Goal: Task Accomplishment & Management: Complete application form

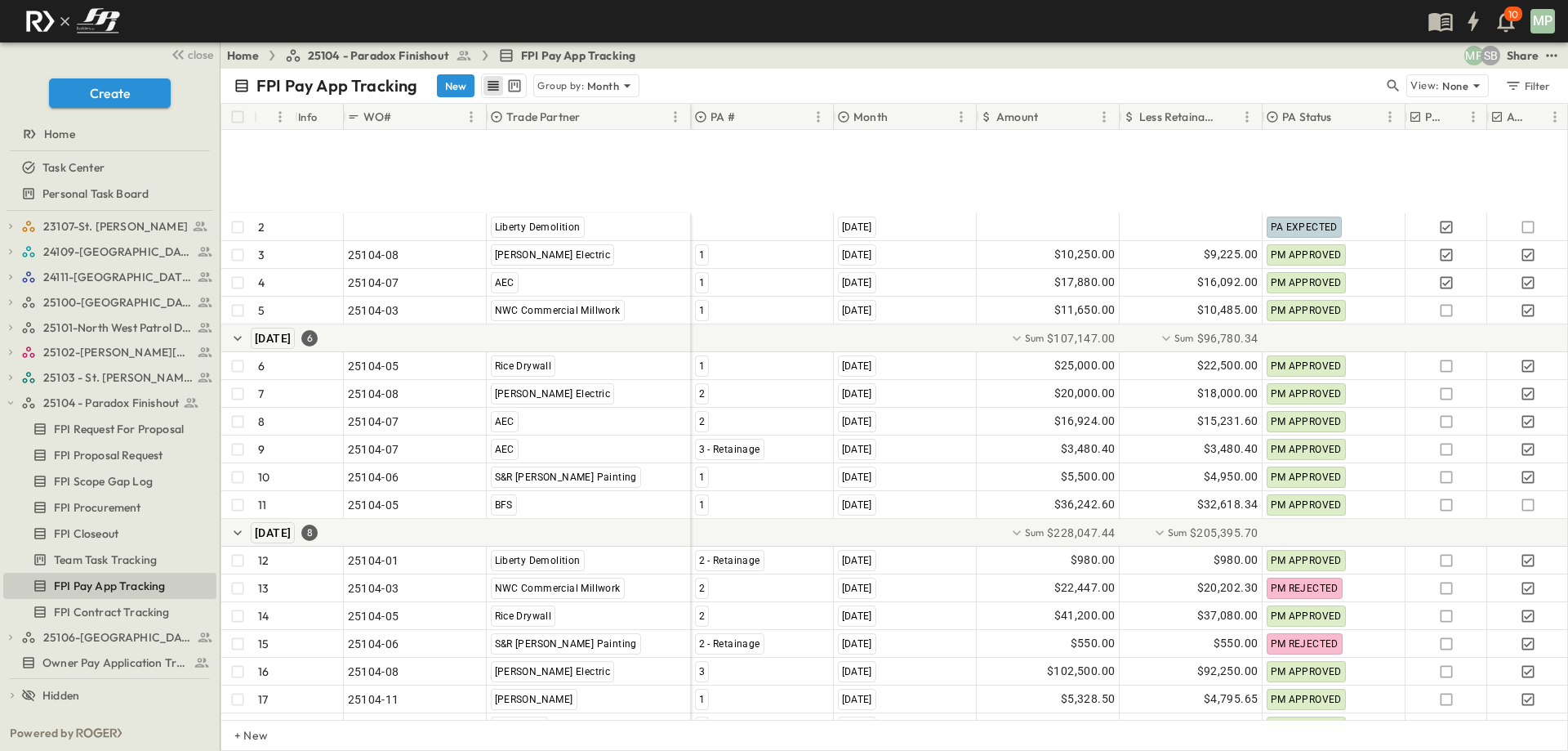
scroll to position [145, 0]
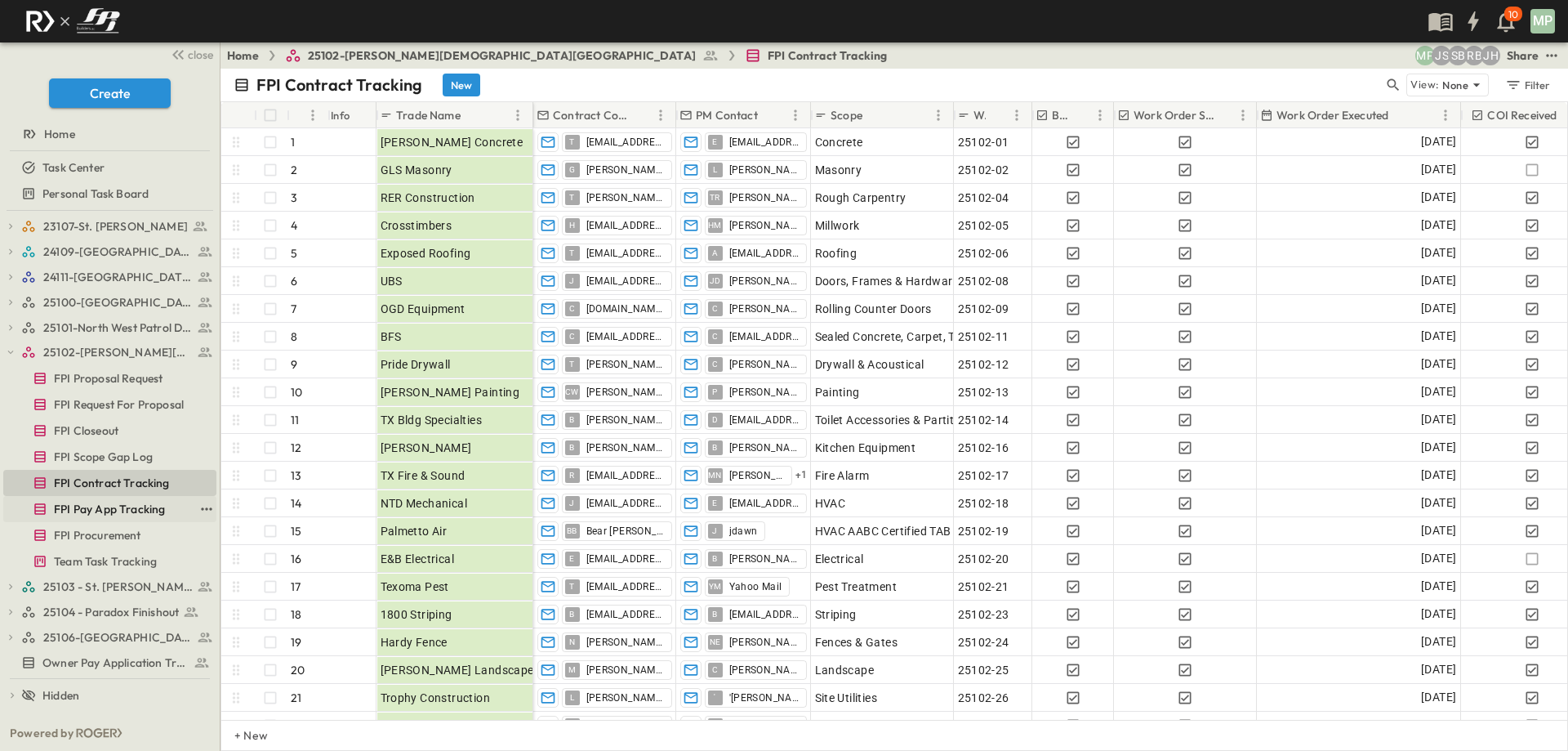
click at [106, 509] on span "FPI Pay App Tracking" at bounding box center [110, 508] width 111 height 17
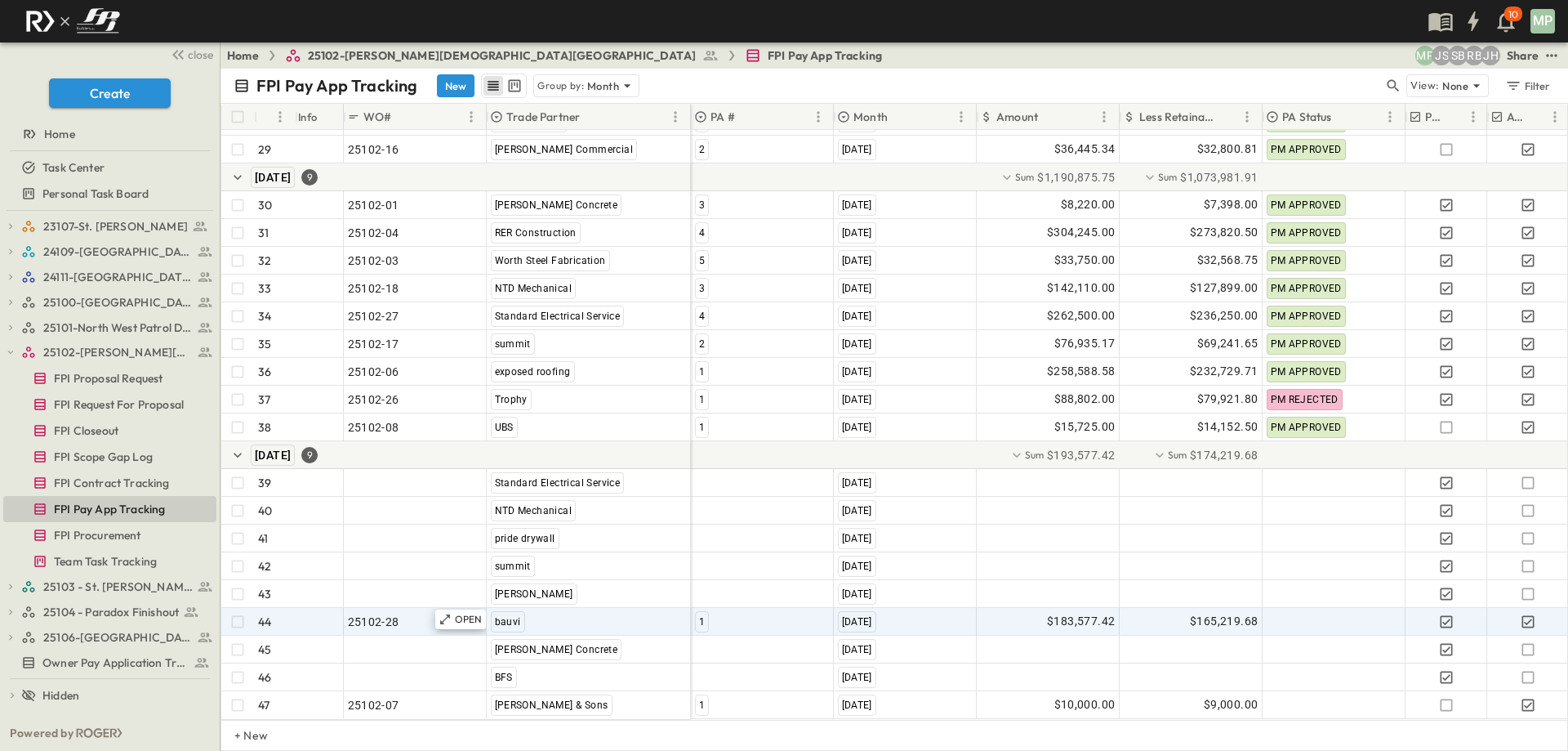
scroll to position [895, 0]
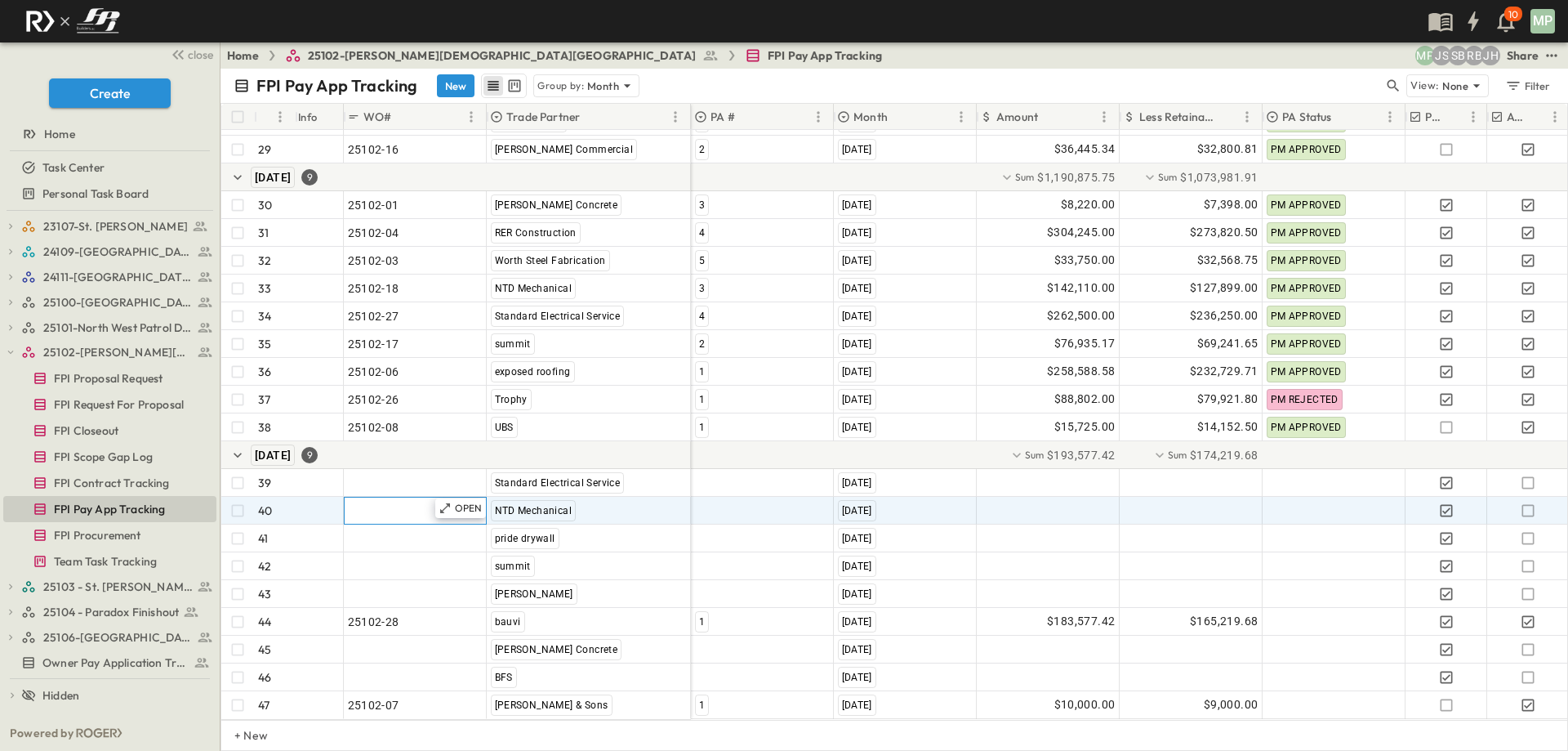
click at [390, 502] on span ""24101-01"" at bounding box center [377, 510] width 59 height 17
type input "********"
click at [721, 500] on div at bounding box center [762, 510] width 142 height 26
type input "*"
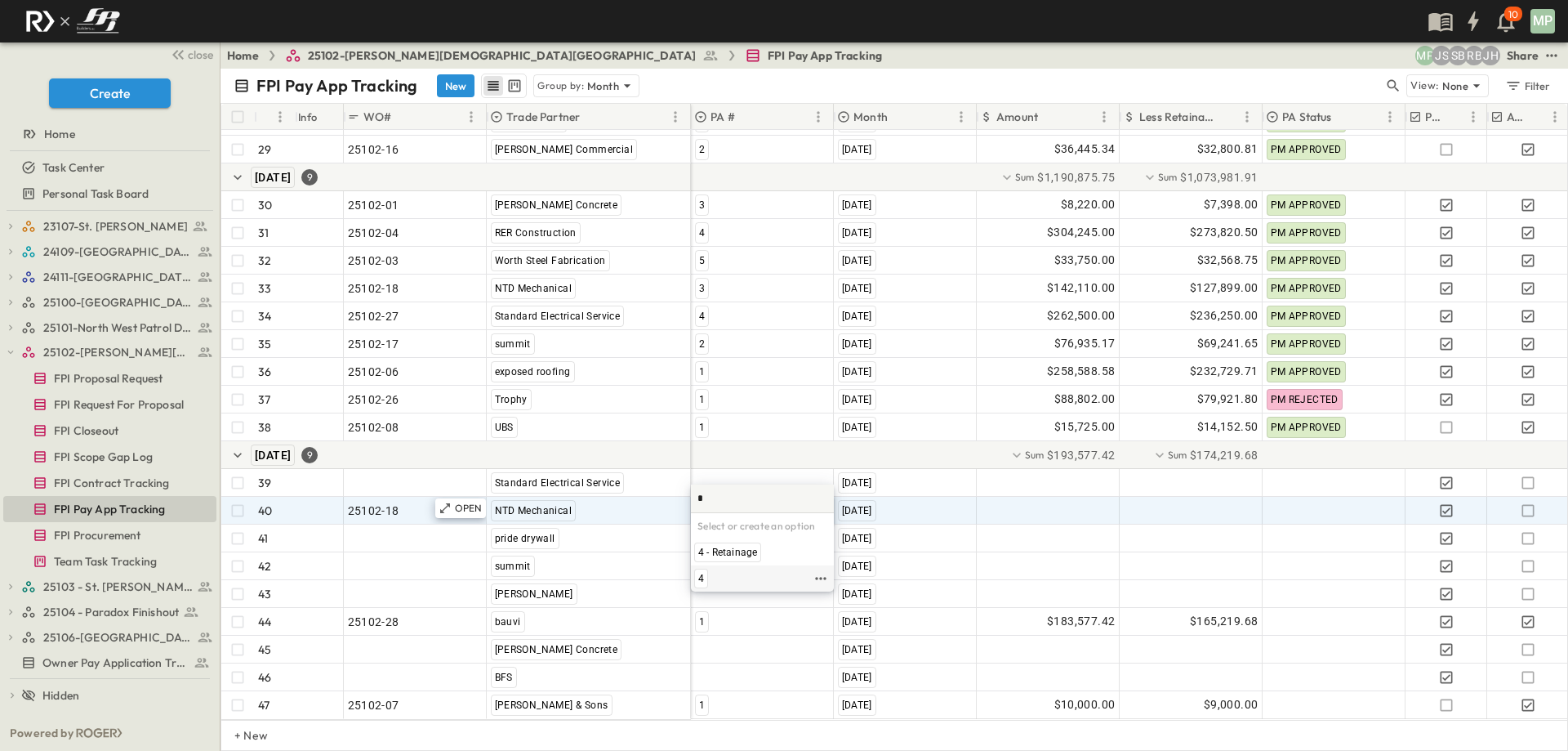
click at [702, 573] on span "4" at bounding box center [701, 578] width 6 height 13
click at [1043, 497] on div at bounding box center [1048, 510] width 142 height 26
type input "*********"
click at [1524, 502] on icon "button" at bounding box center [1528, 510] width 17 height 17
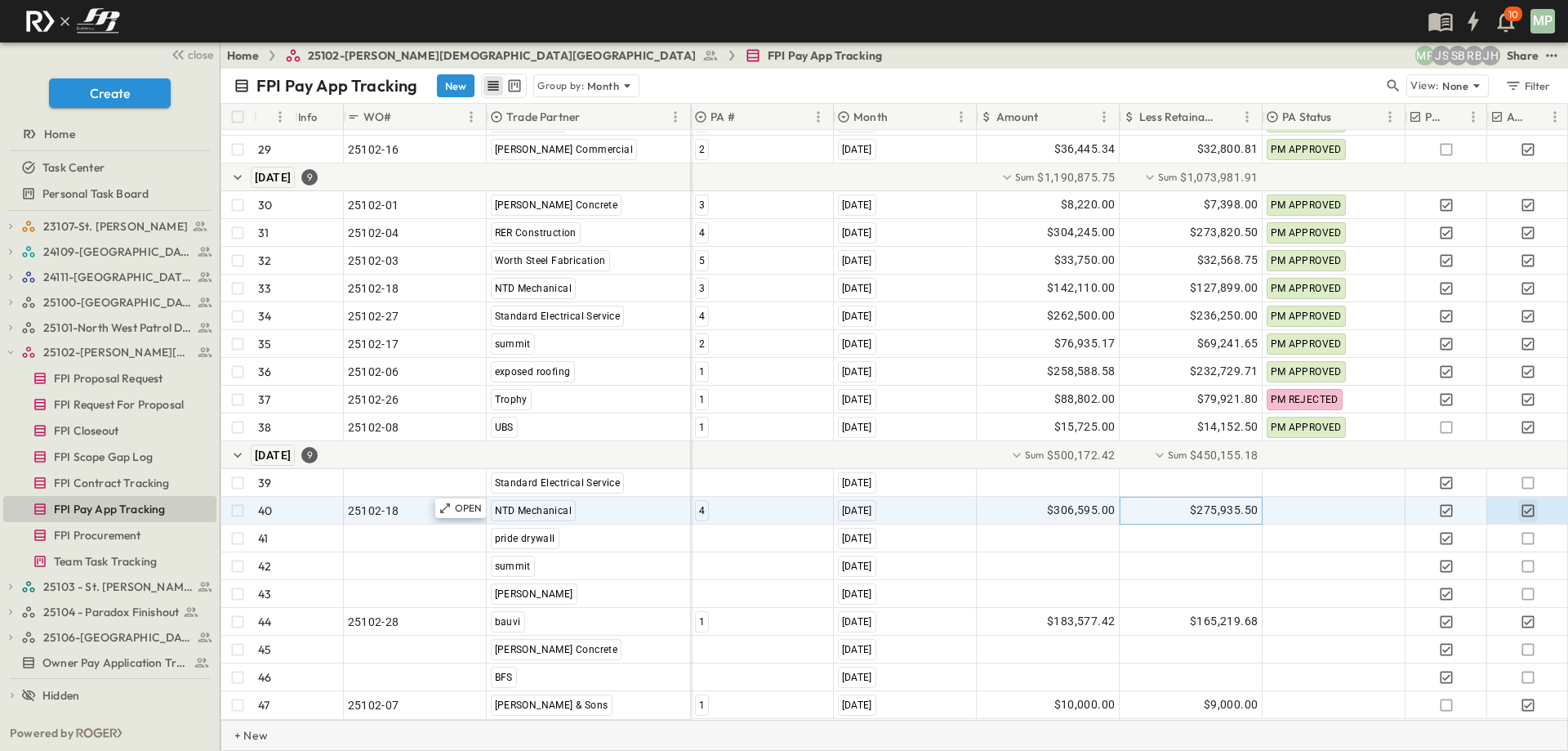
click at [244, 734] on p "+ New" at bounding box center [239, 734] width 10 height 17
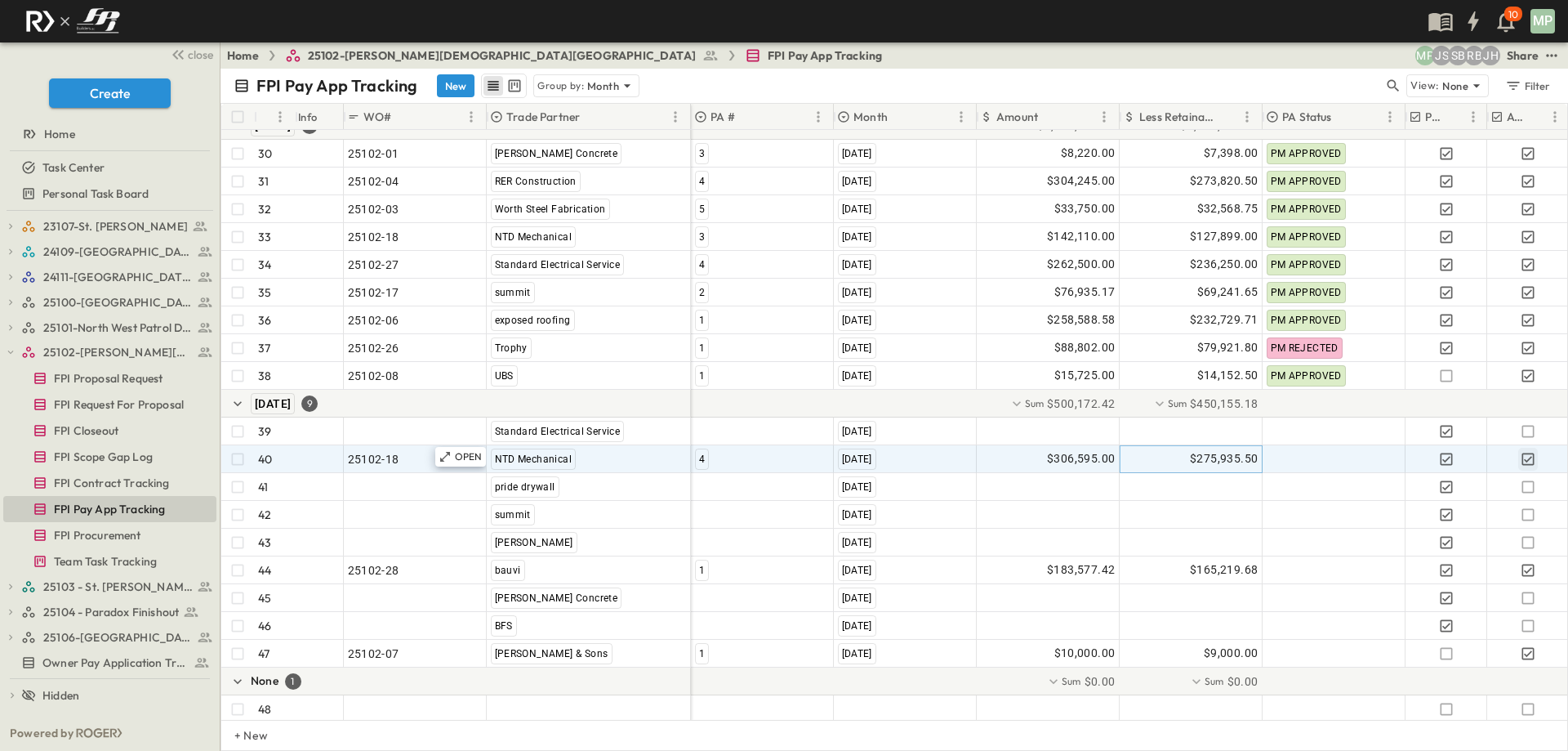
scroll to position [951, 0]
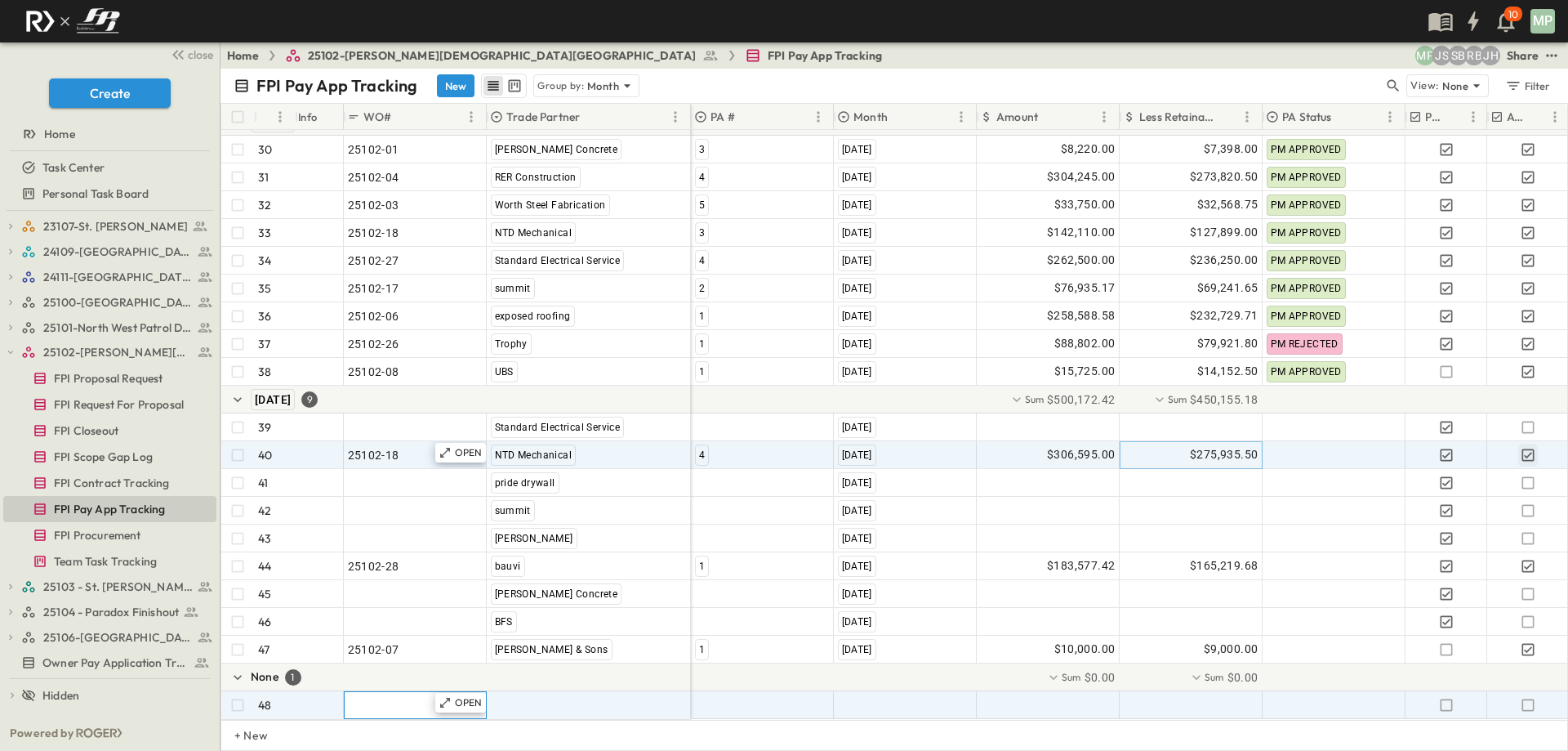
click at [384, 697] on span ""24101-01"" at bounding box center [377, 705] width 59 height 17
type input "********"
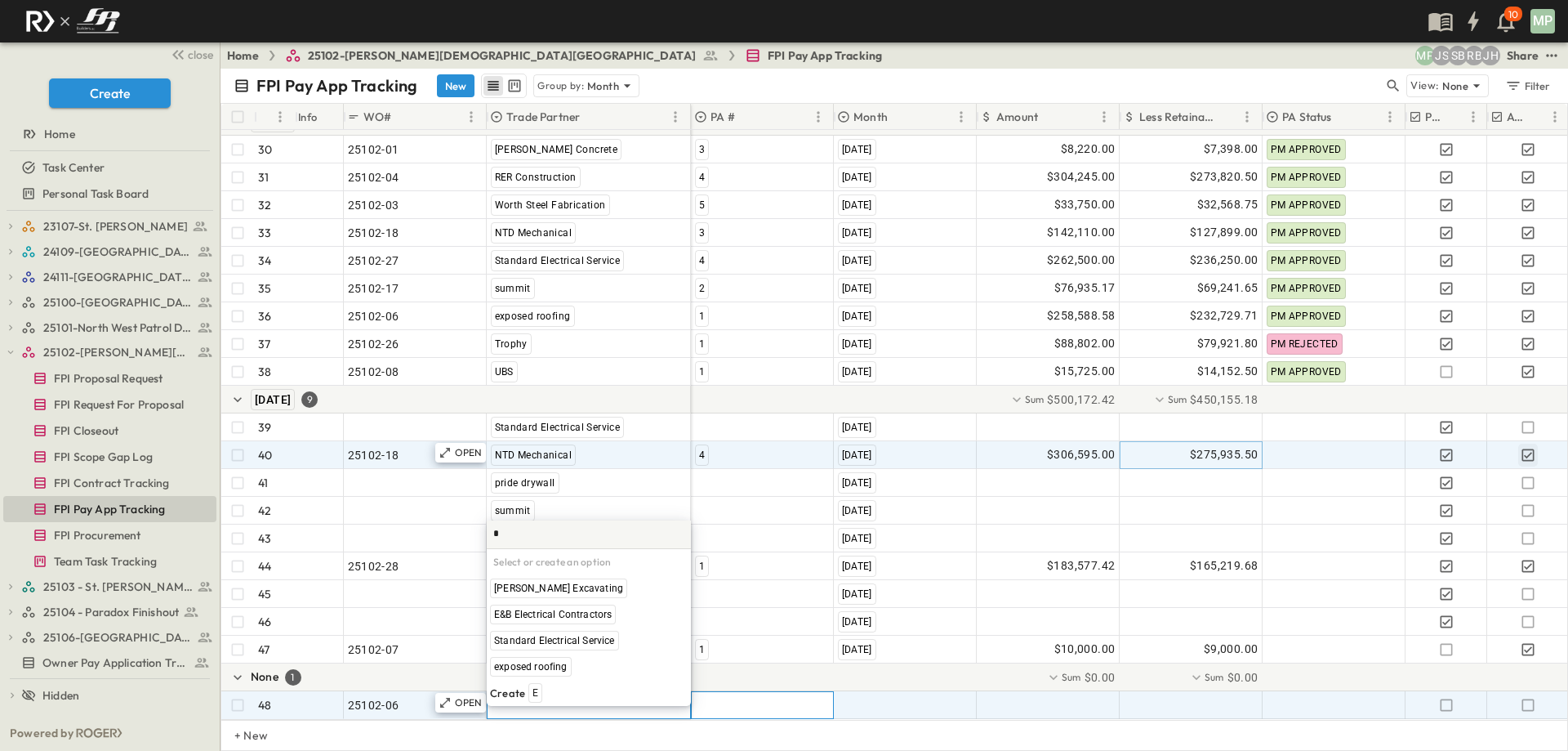
click at [729, 693] on div at bounding box center [762, 705] width 142 height 26
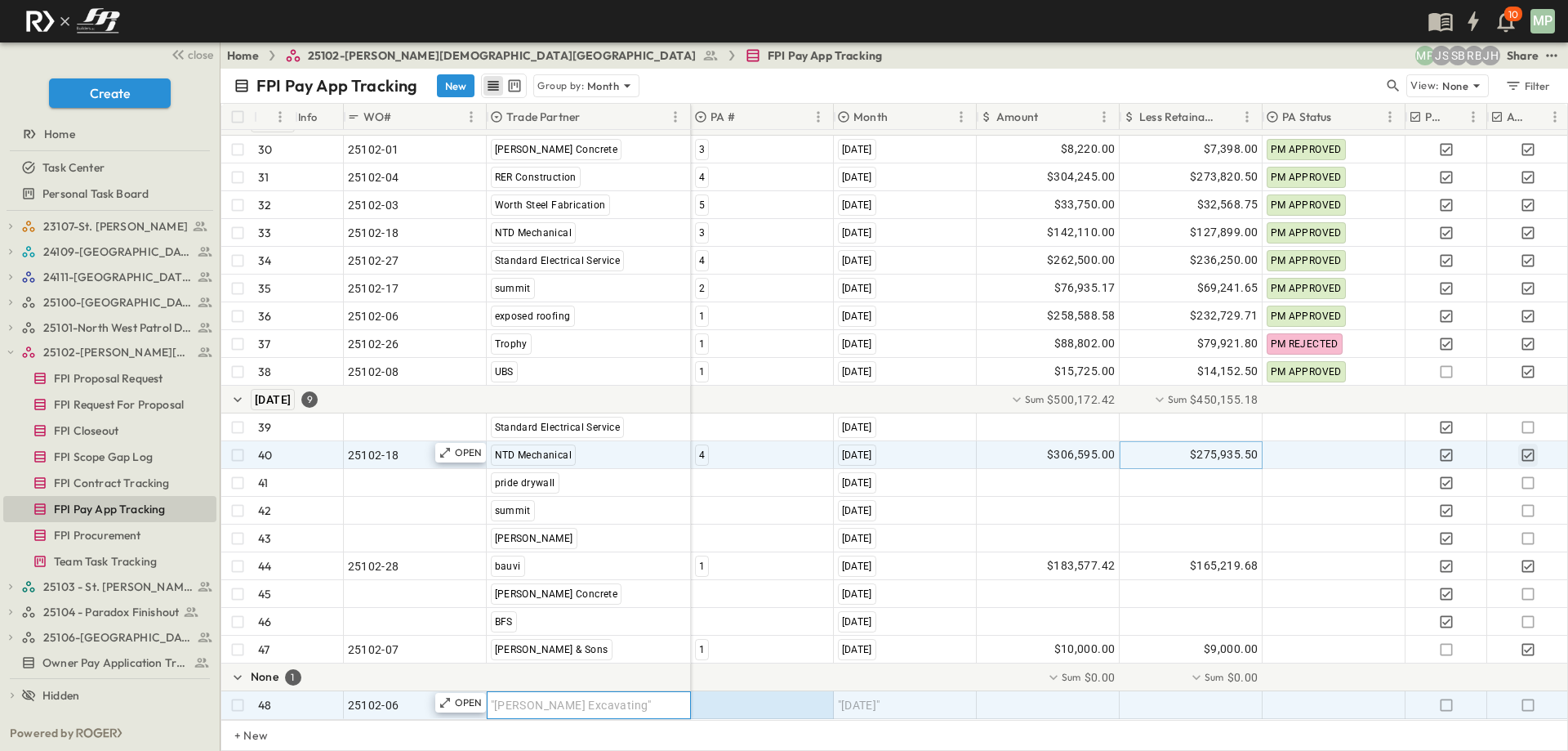
click at [591, 697] on span ""[PERSON_NAME] Excavating"" at bounding box center [571, 705] width 161 height 17
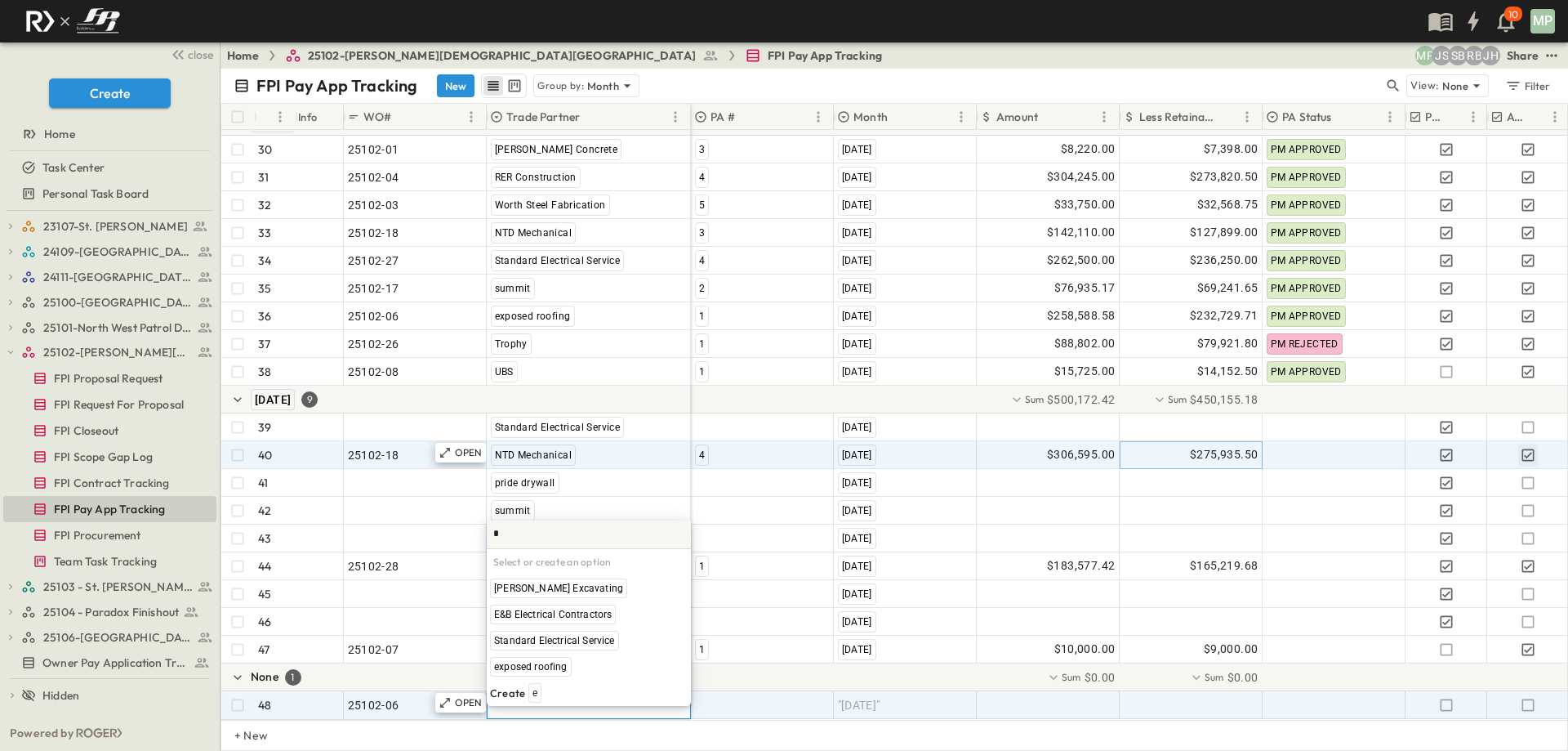
scroll to position [0, 0]
click at [540, 672] on span "exposed roofing" at bounding box center [530, 666] width 74 height 13
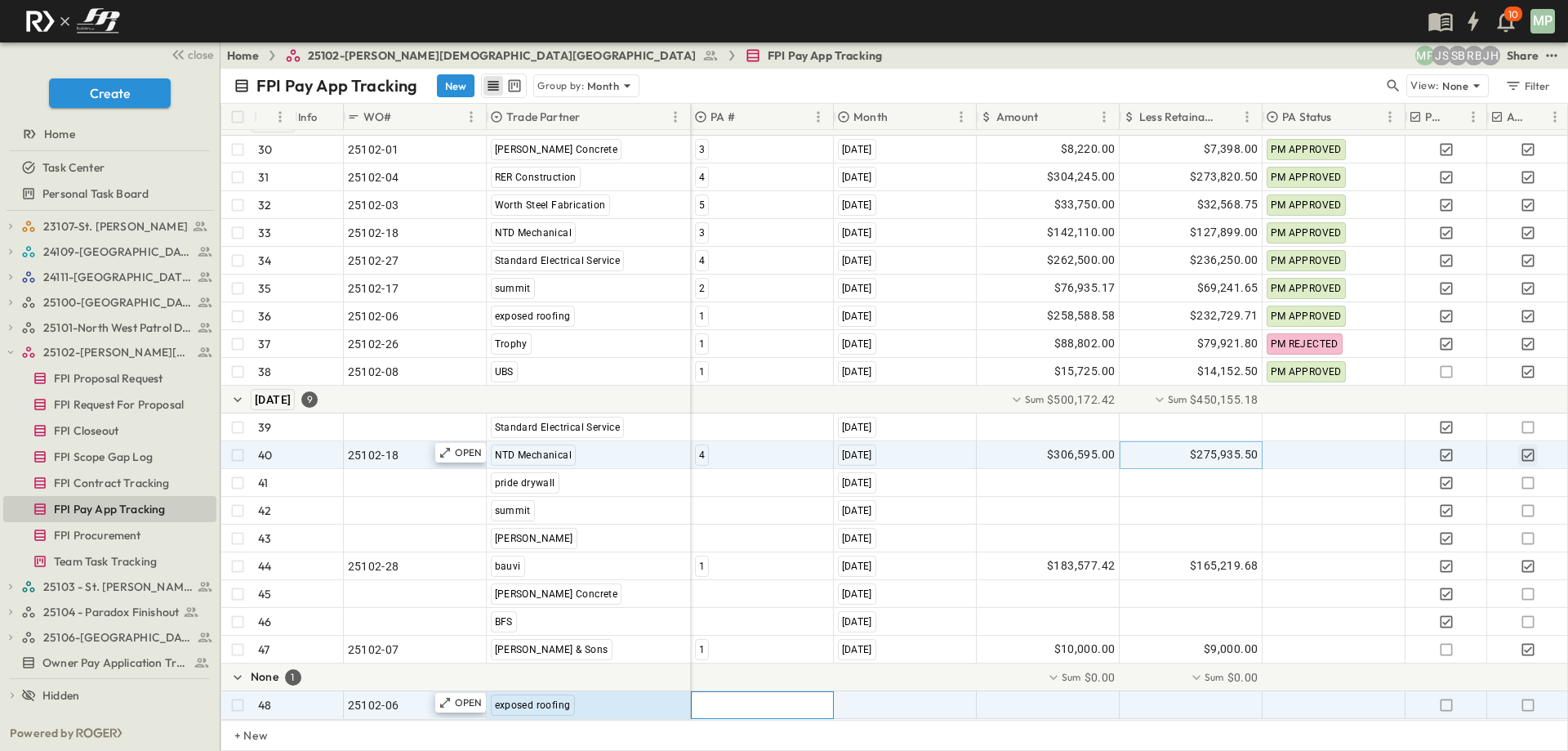
click at [720, 695] on div at bounding box center [762, 705] width 142 height 26
click at [702, 691] on span "2" at bounding box center [701, 692] width 6 height 13
click at [874, 700] on span ""[DATE]"" at bounding box center [859, 705] width 43 height 17
type input "*"
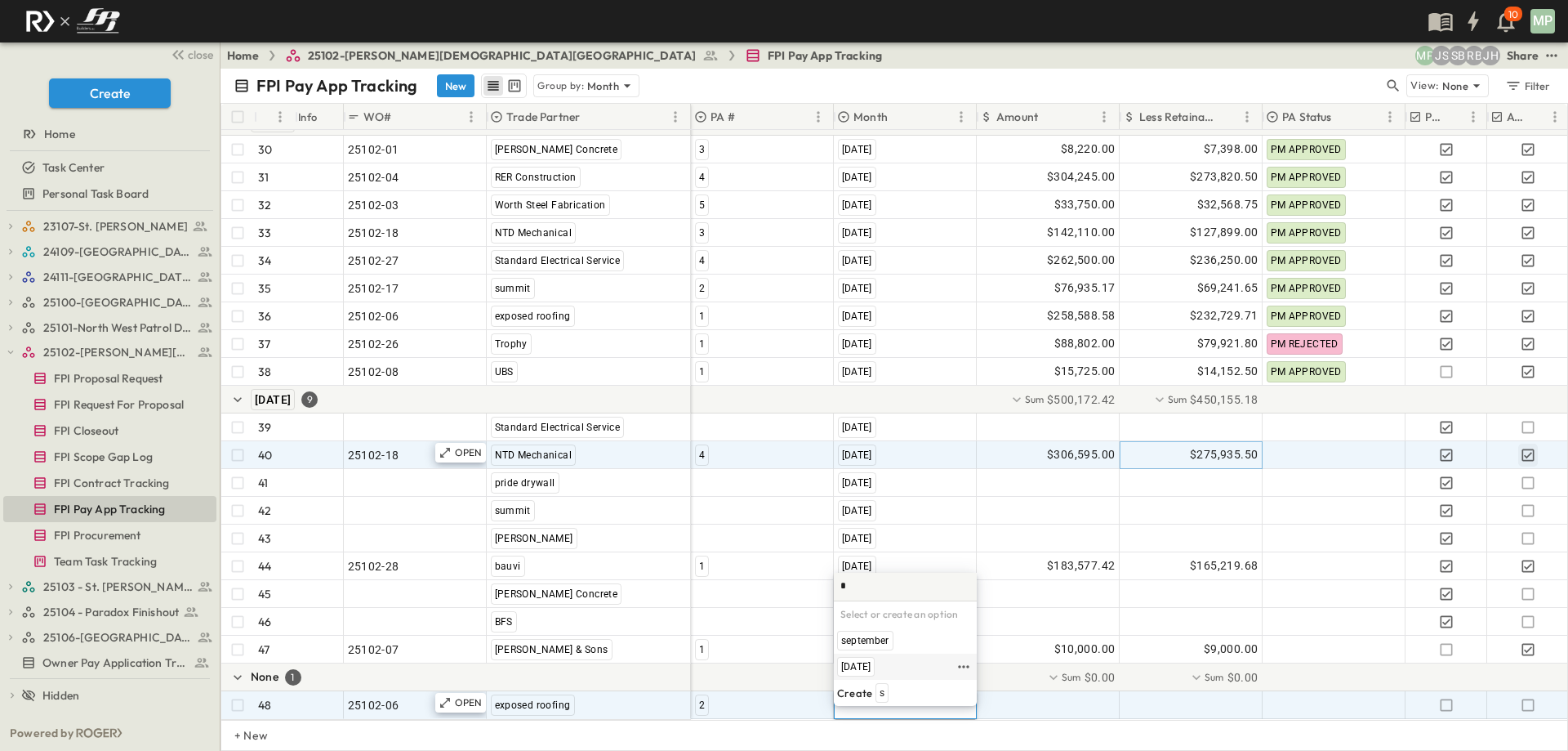
click at [871, 672] on span "[DATE]" at bounding box center [856, 666] width 30 height 13
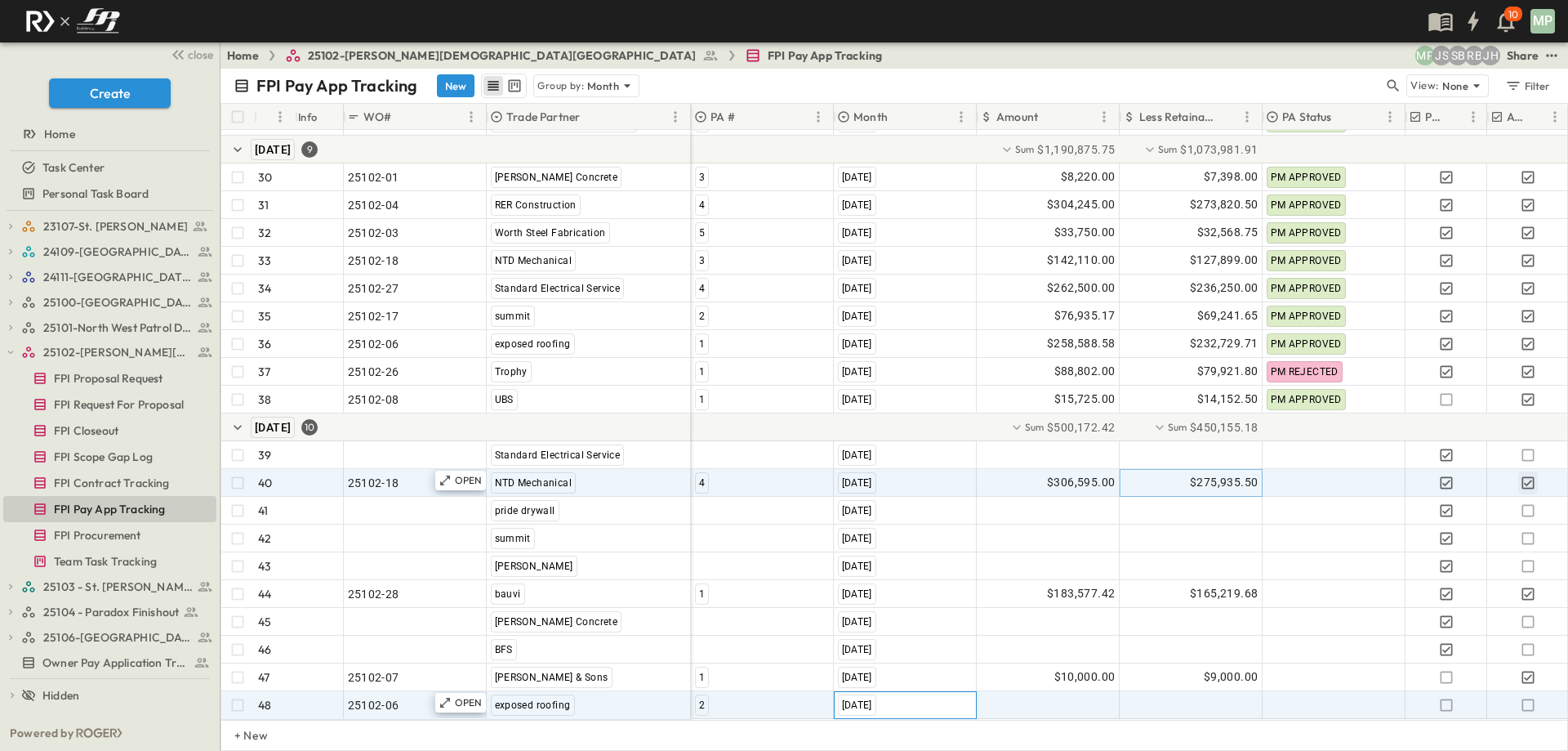
scroll to position [923, 0]
click at [1044, 701] on div at bounding box center [1048, 705] width 142 height 26
type input "********"
type input "*"
type input "********"
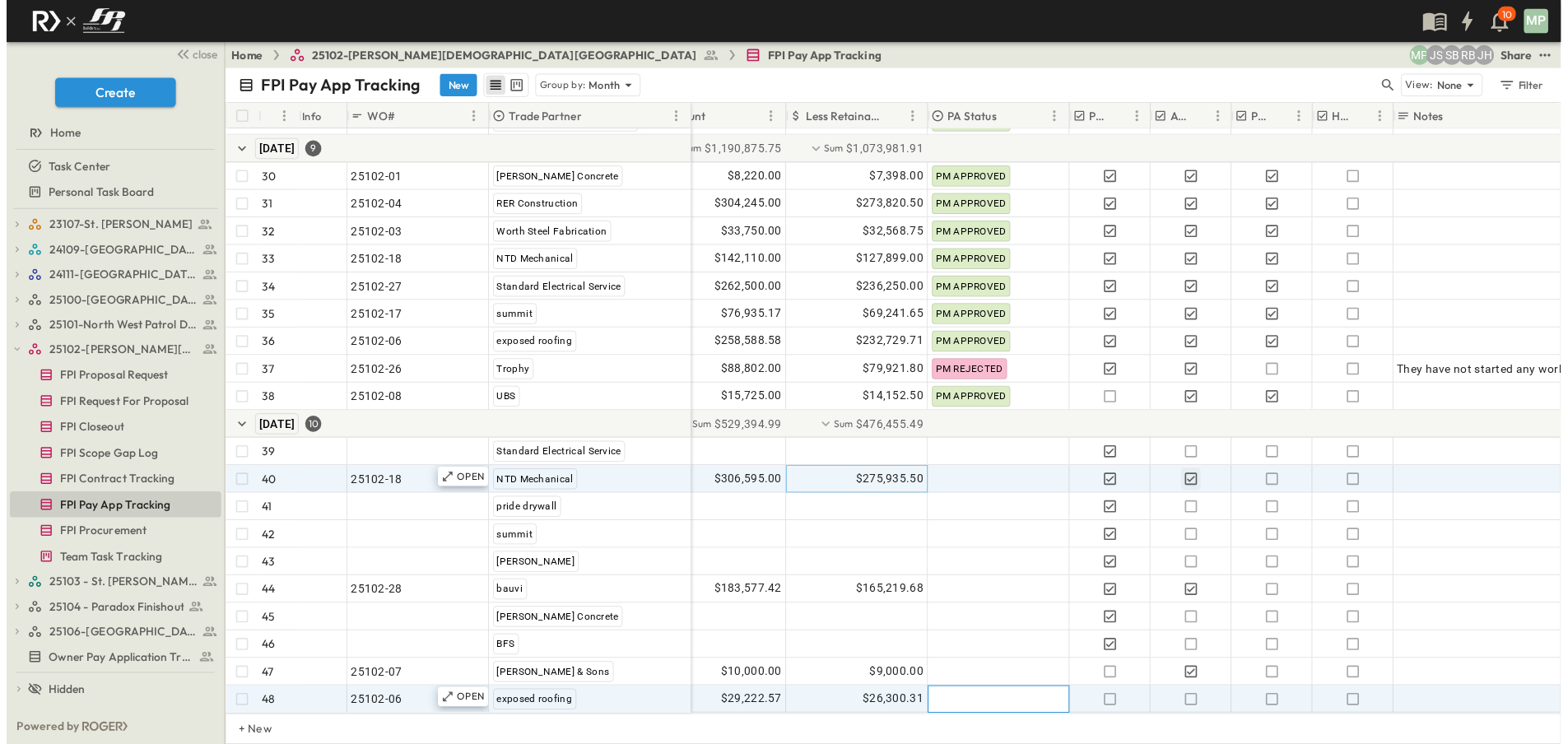
scroll to position [931, 434]
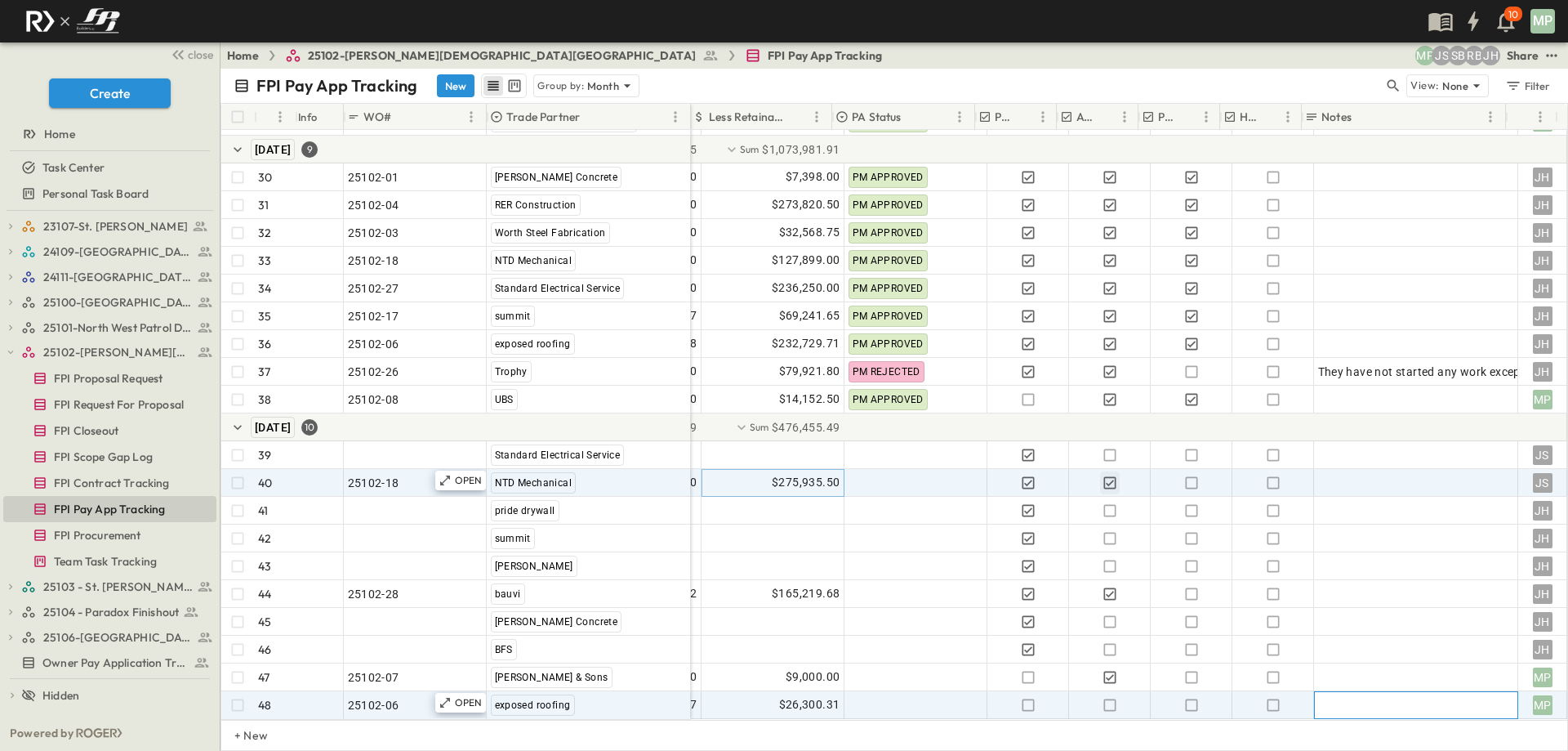
click at [1384, 700] on div at bounding box center [1417, 705] width 196 height 23
type textarea "*"
type textarea "**********"
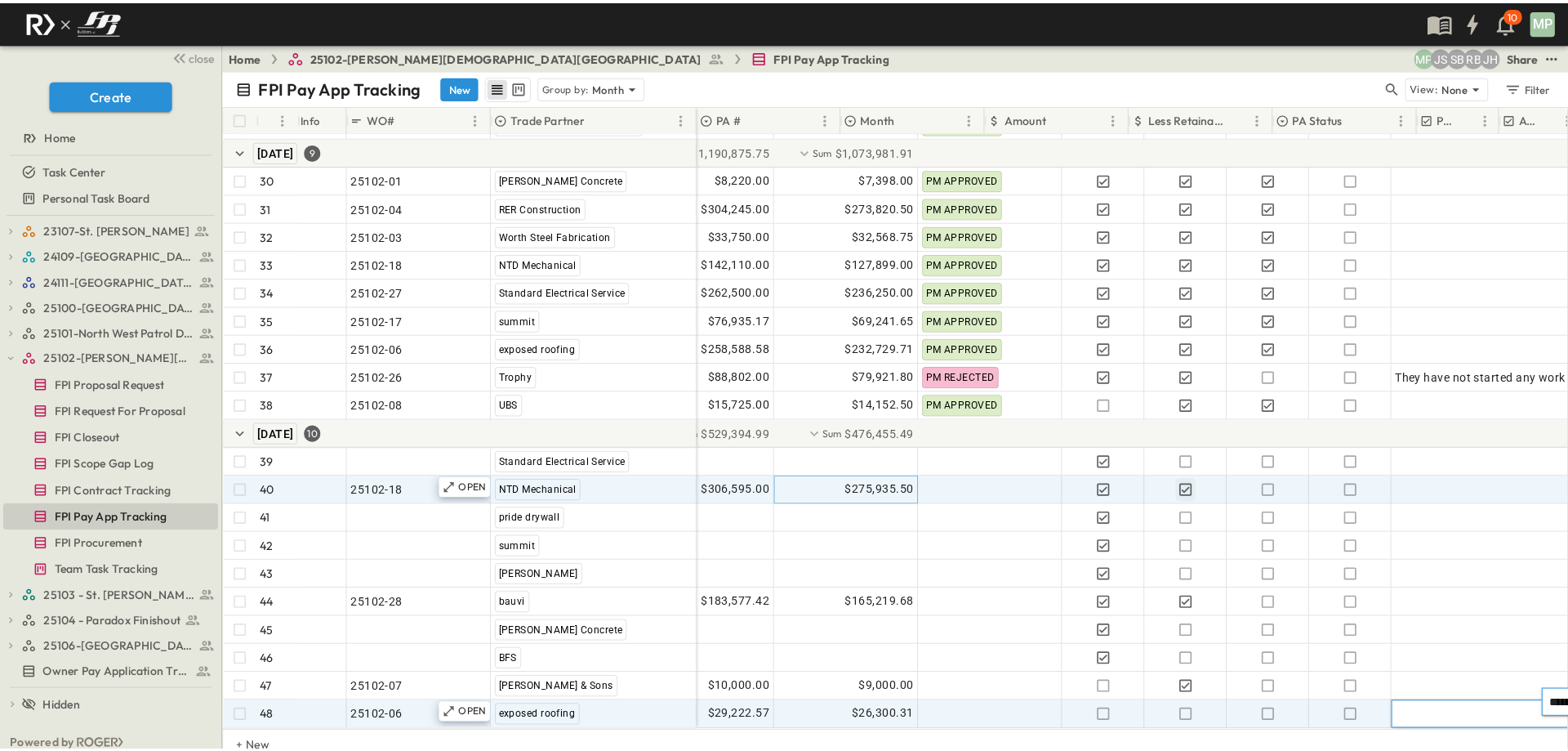
scroll to position [923, 0]
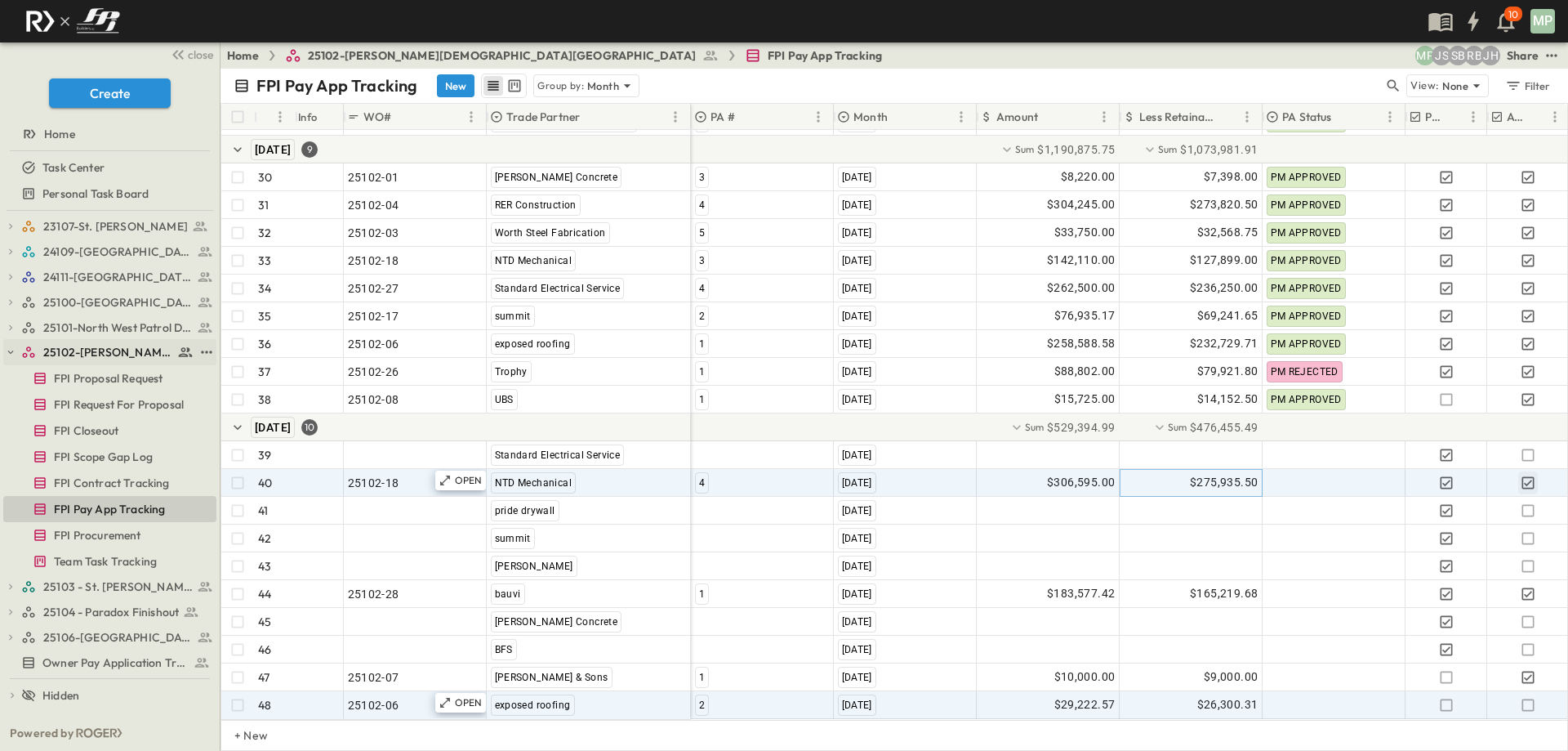
click at [11, 352] on icon "button" at bounding box center [10, 352] width 6 height 3
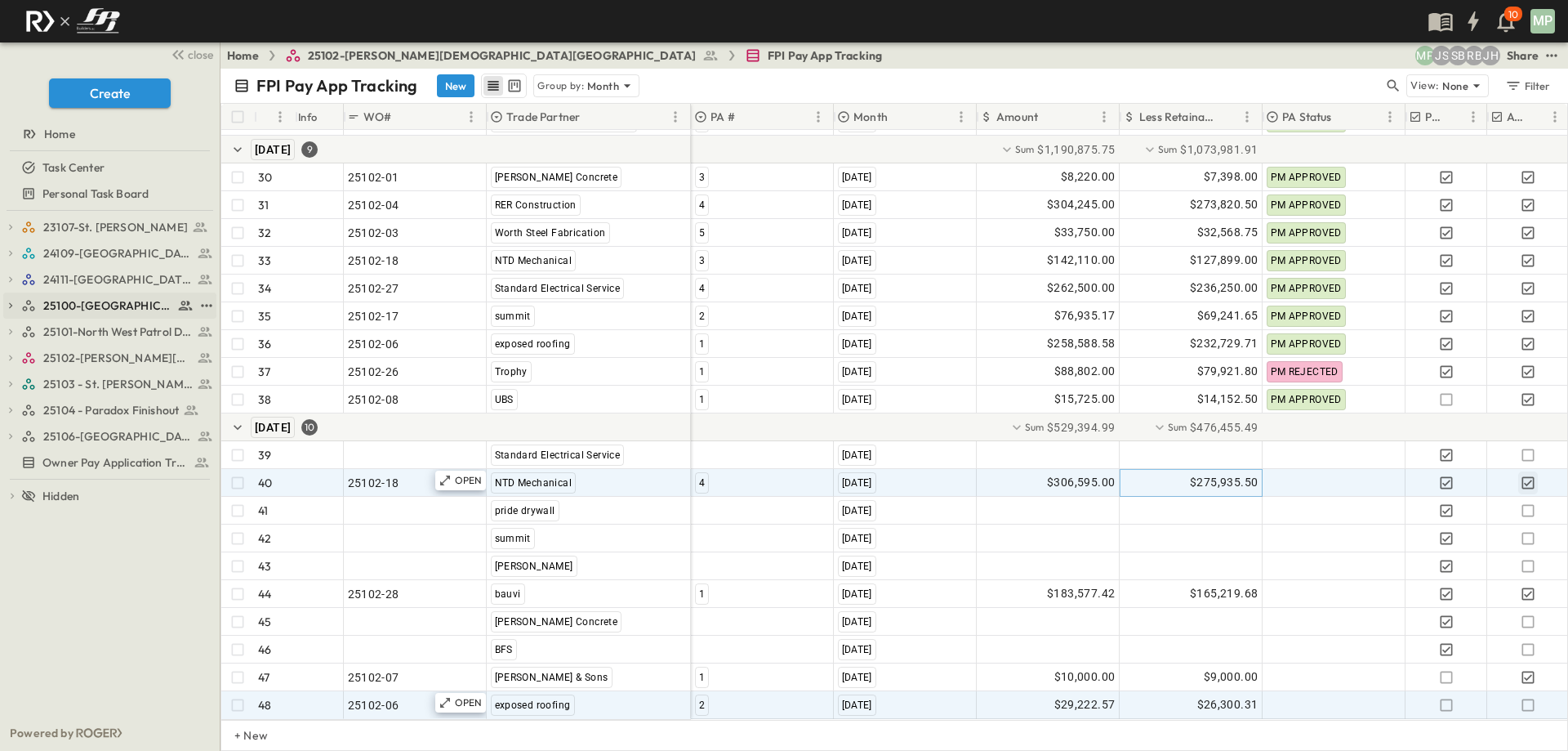
click at [10, 310] on icon "button" at bounding box center [10, 305] width 11 height 11
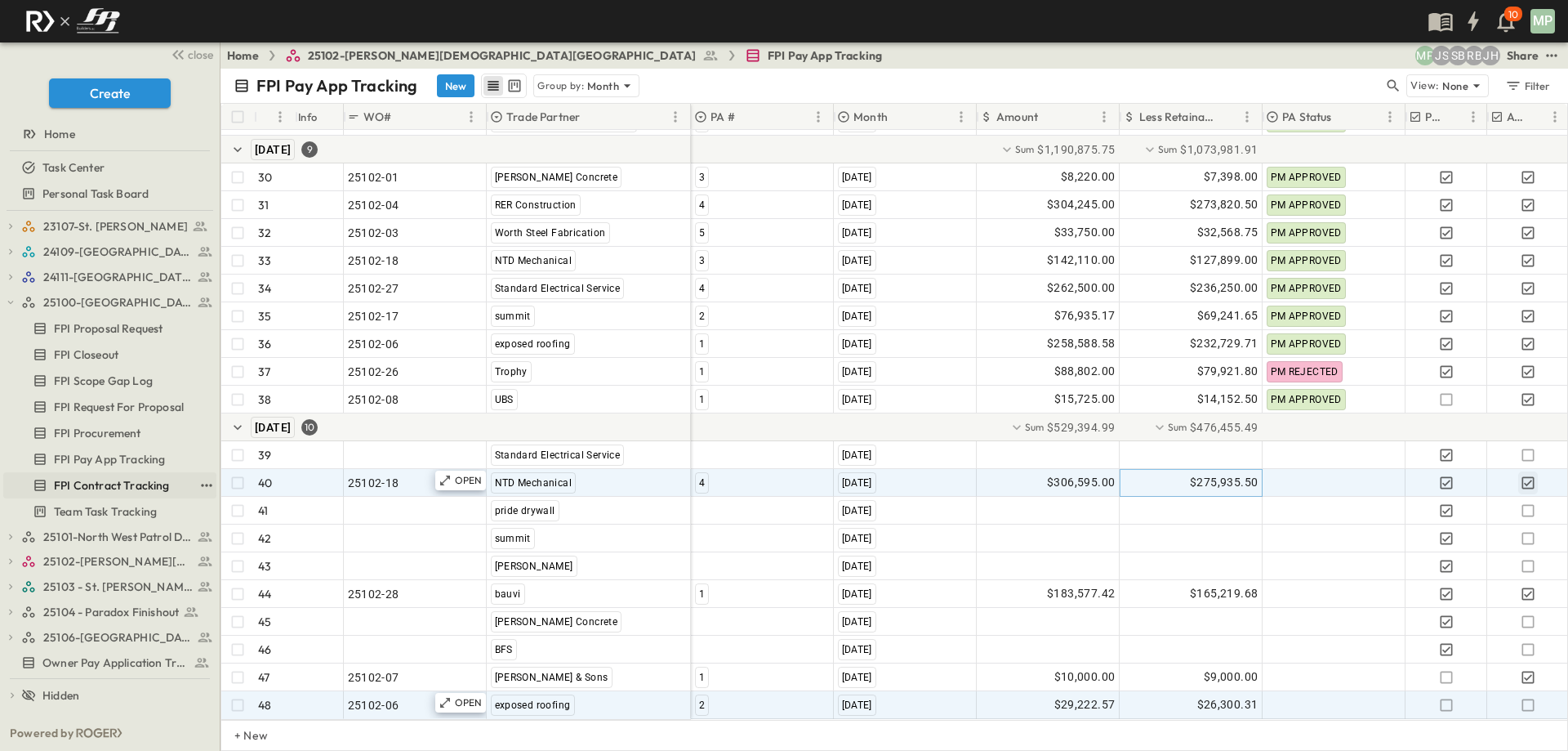
click at [104, 483] on span "FPI Contract Tracking" at bounding box center [111, 485] width 116 height 17
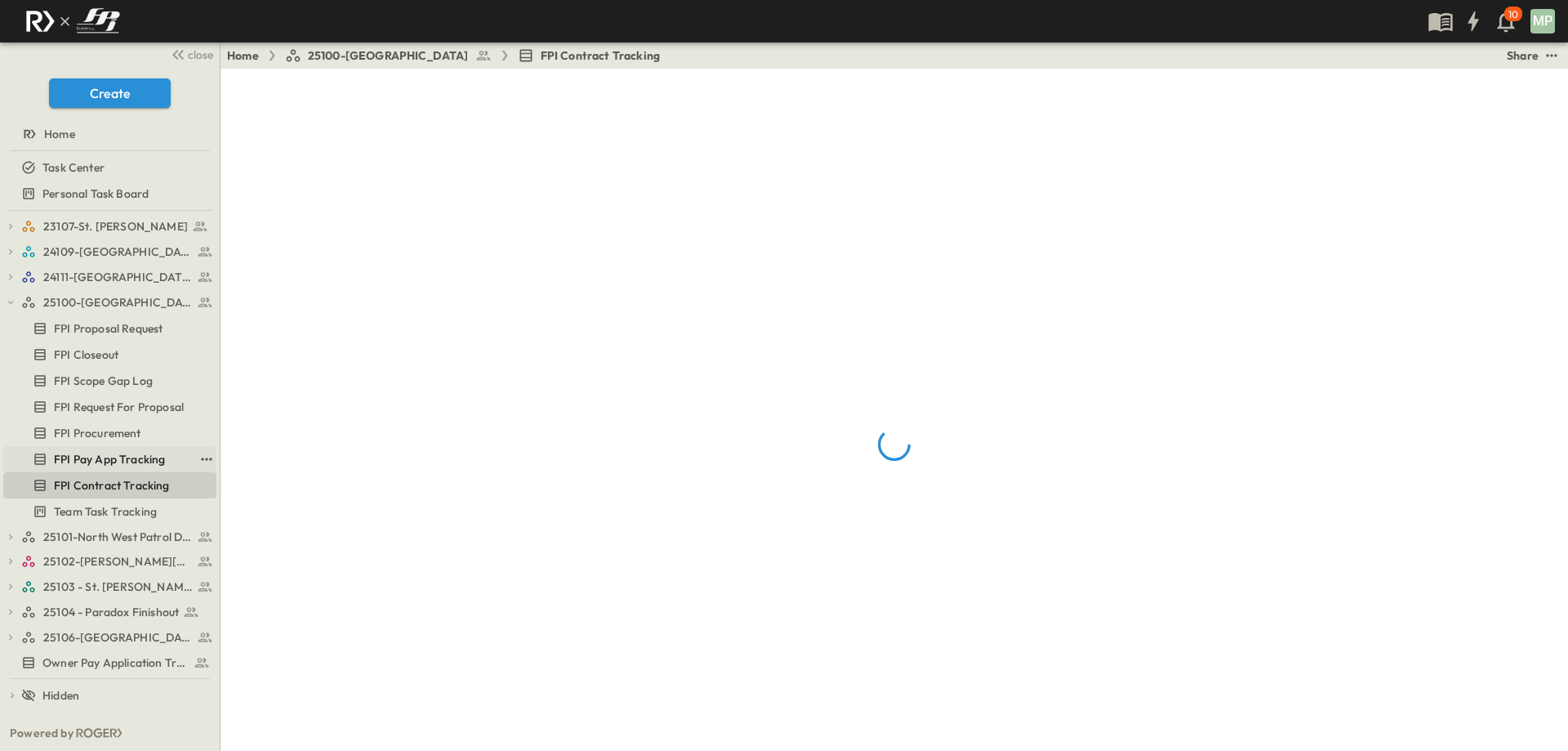
click at [109, 455] on span "FPI Pay App Tracking" at bounding box center [110, 459] width 111 height 17
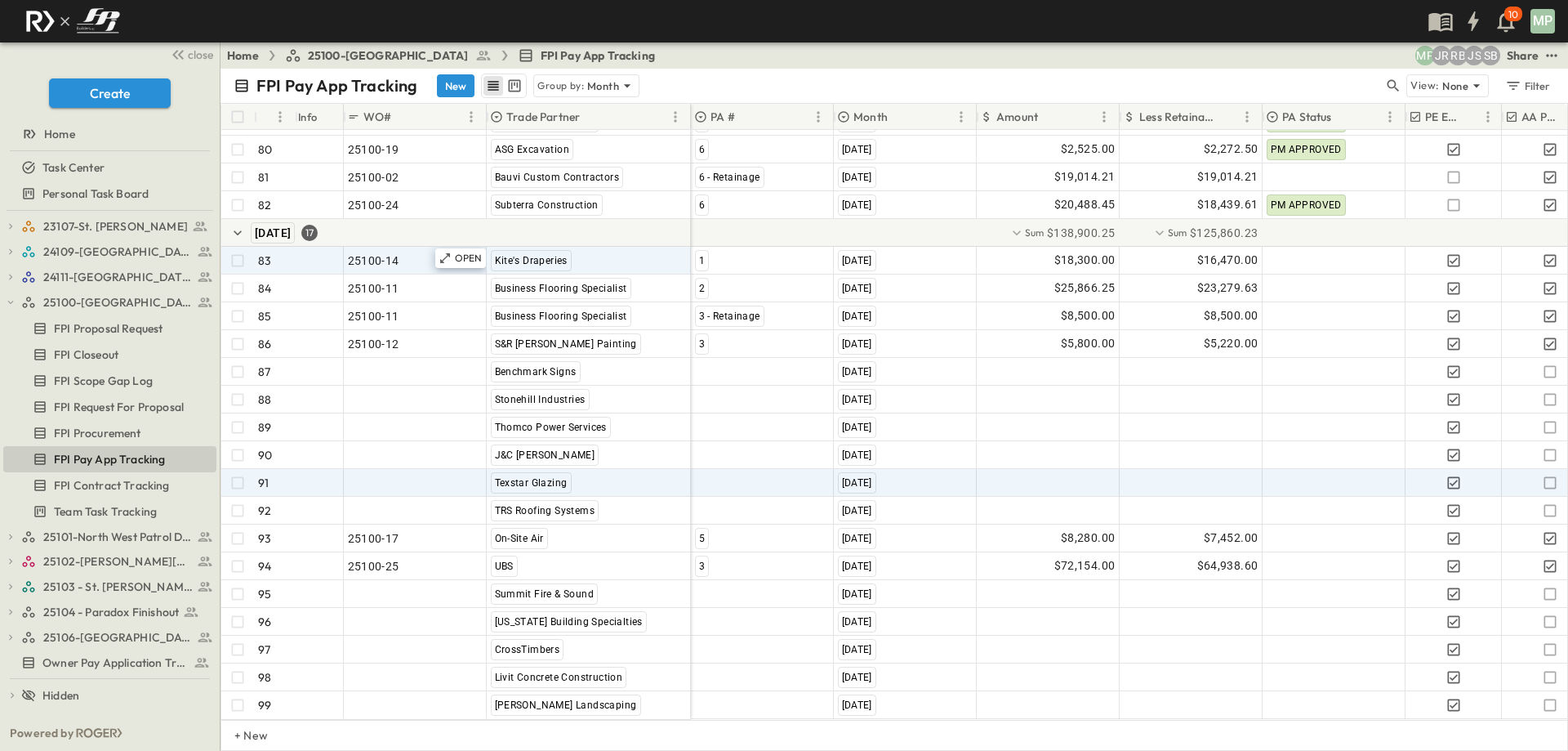
scroll to position [2395, 0]
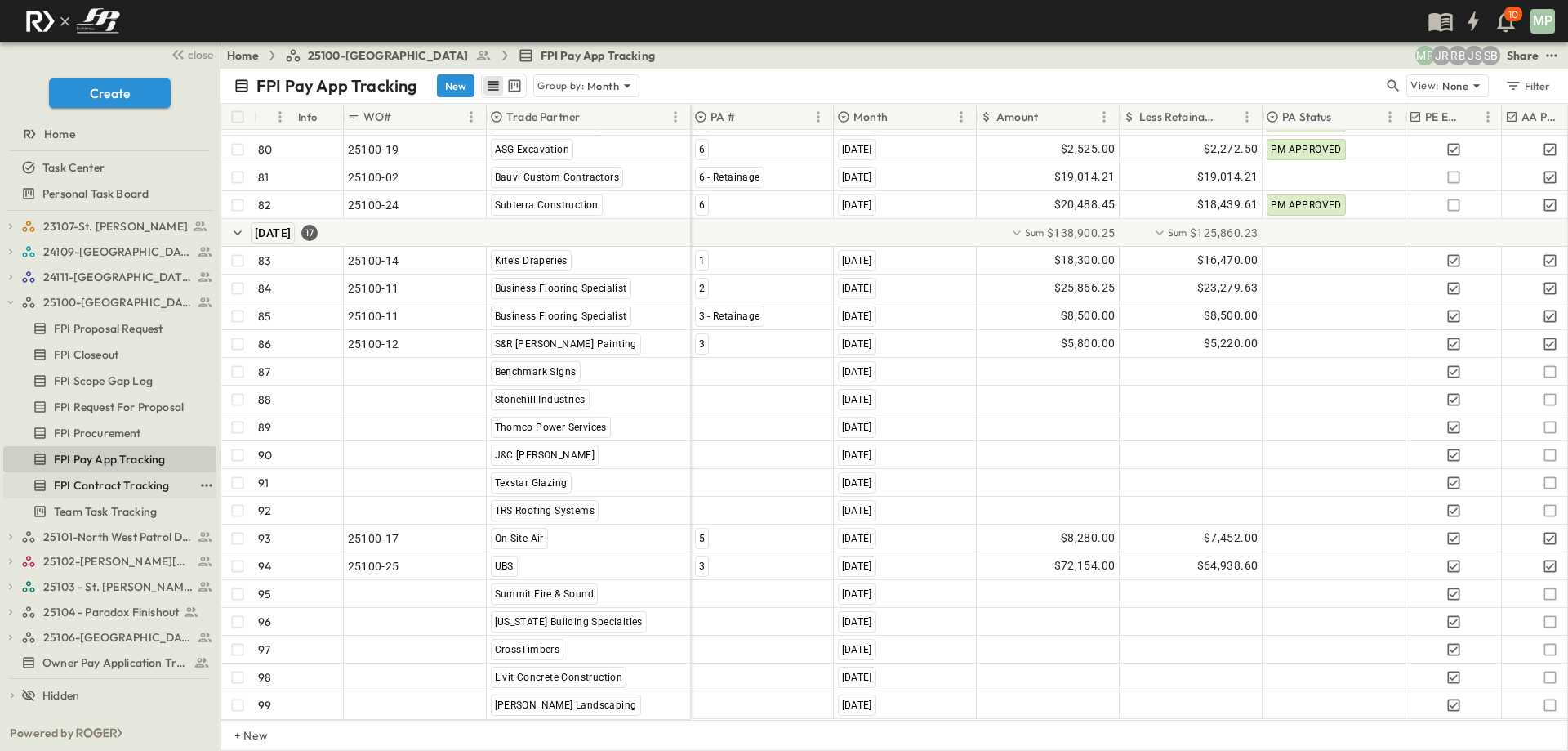
click at [102, 494] on link "FPI Contract Tracking" at bounding box center [98, 485] width 190 height 23
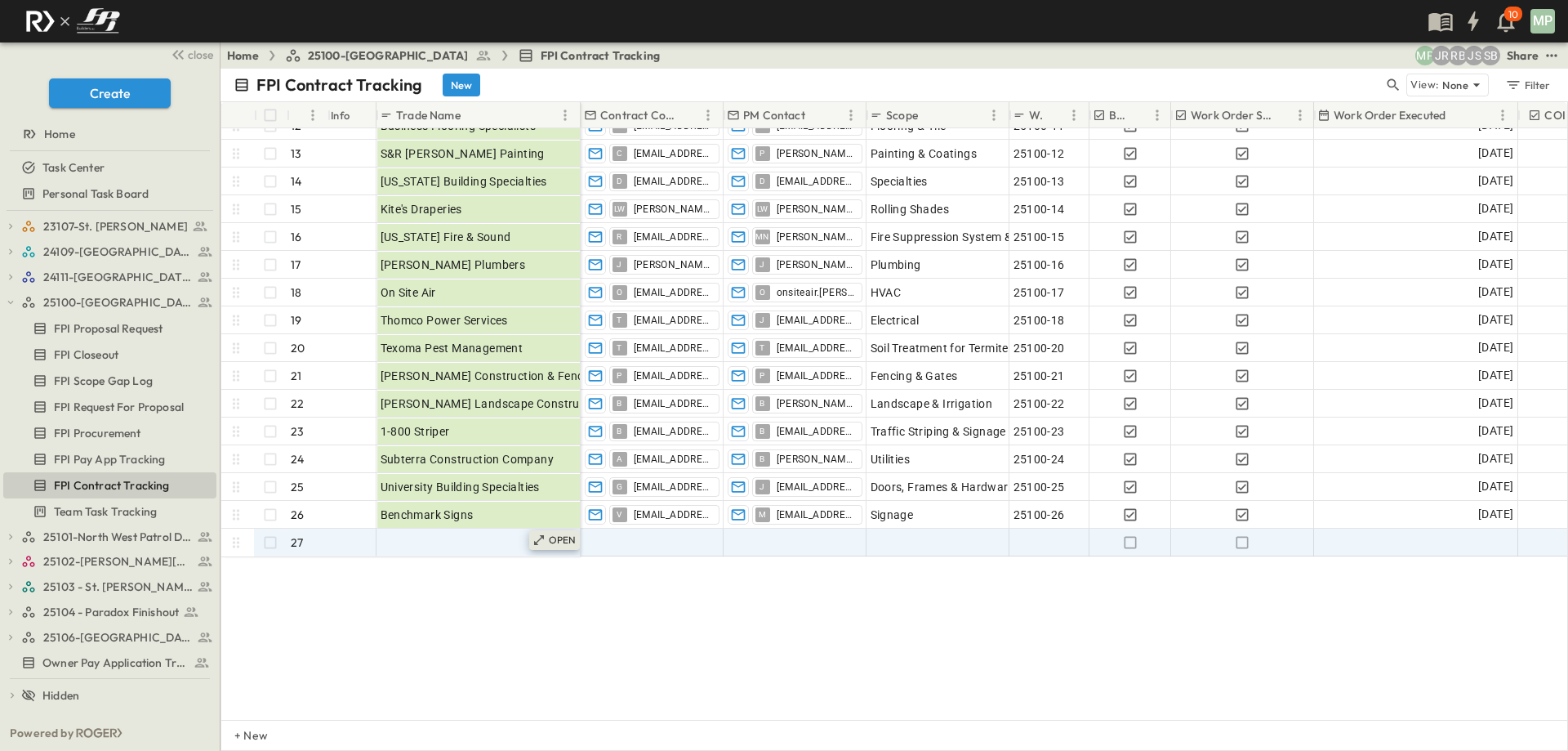
scroll to position [334, 0]
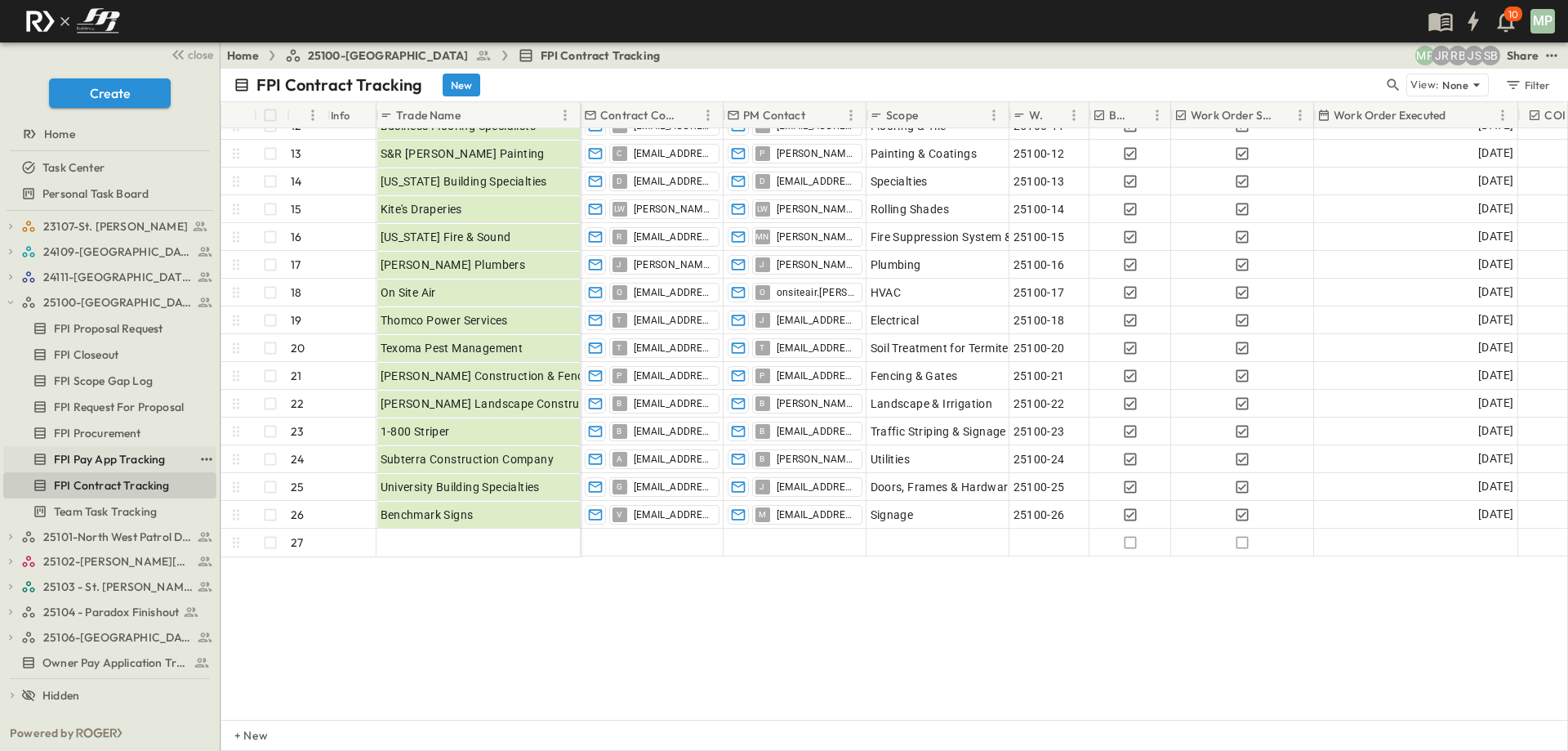
click at [133, 461] on span "FPI Pay App Tracking" at bounding box center [110, 459] width 111 height 17
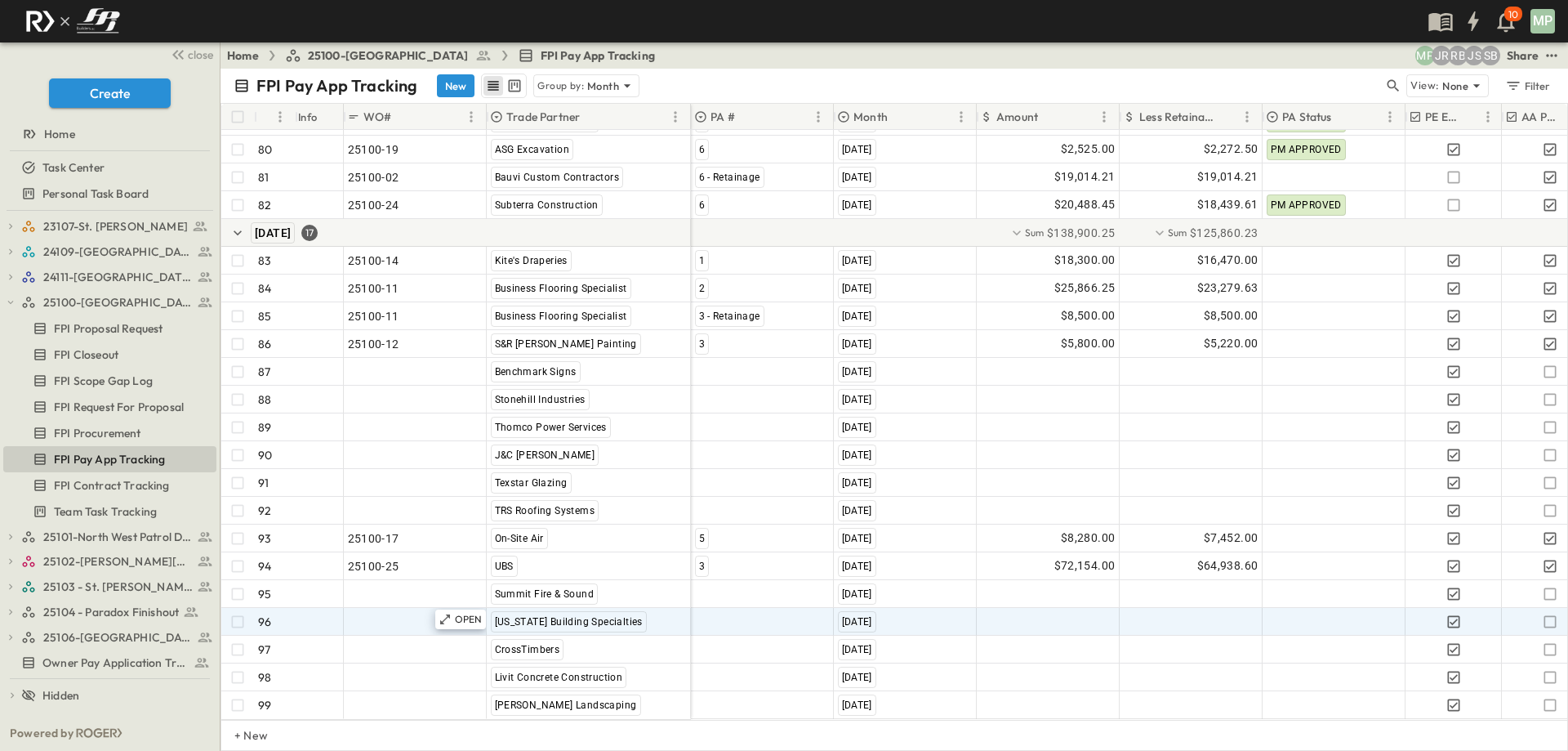
scroll to position [2395, 0]
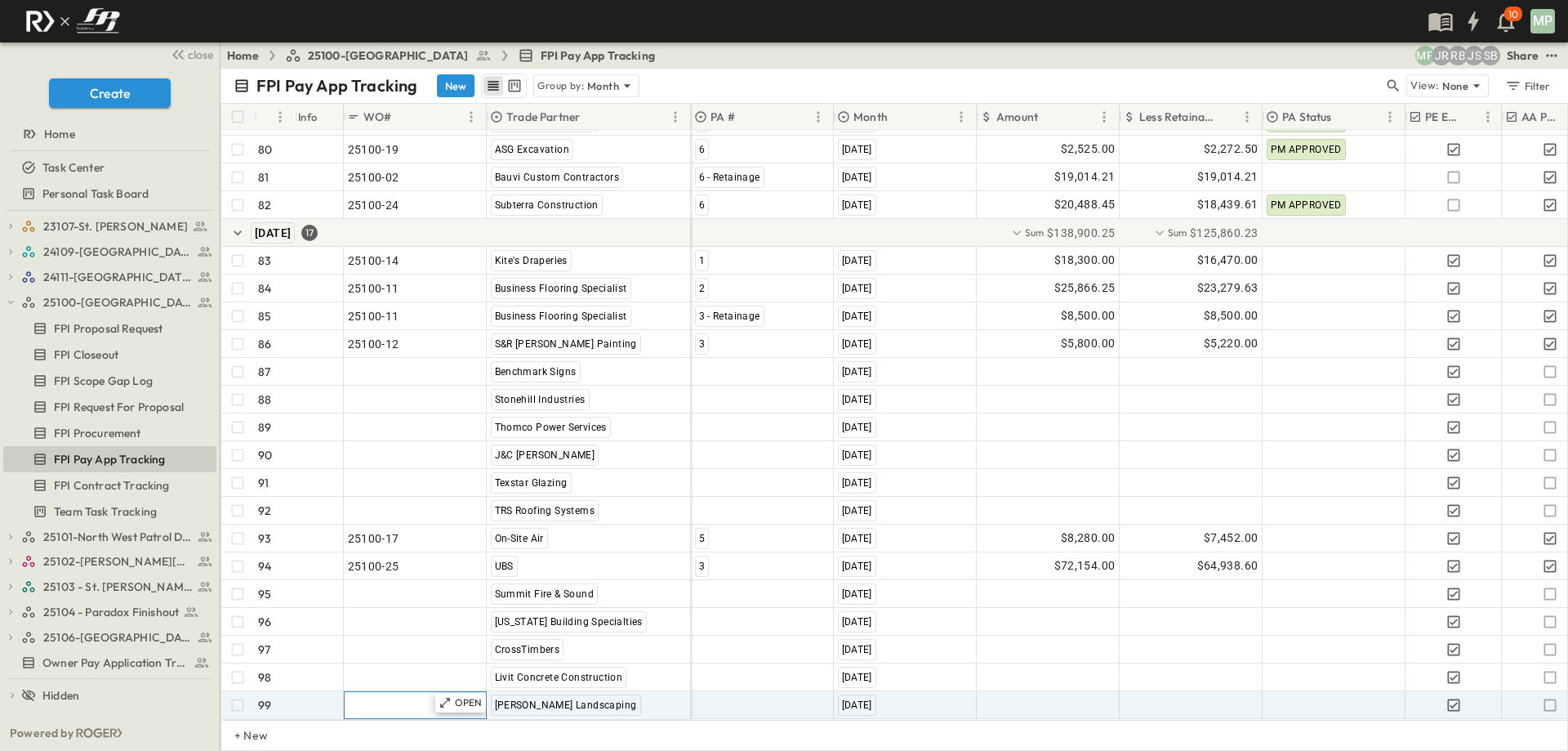
click at [388, 697] on span ""24101-01"" at bounding box center [377, 705] width 59 height 17
type input "********"
click at [742, 694] on div at bounding box center [762, 705] width 142 height 26
type input "*"
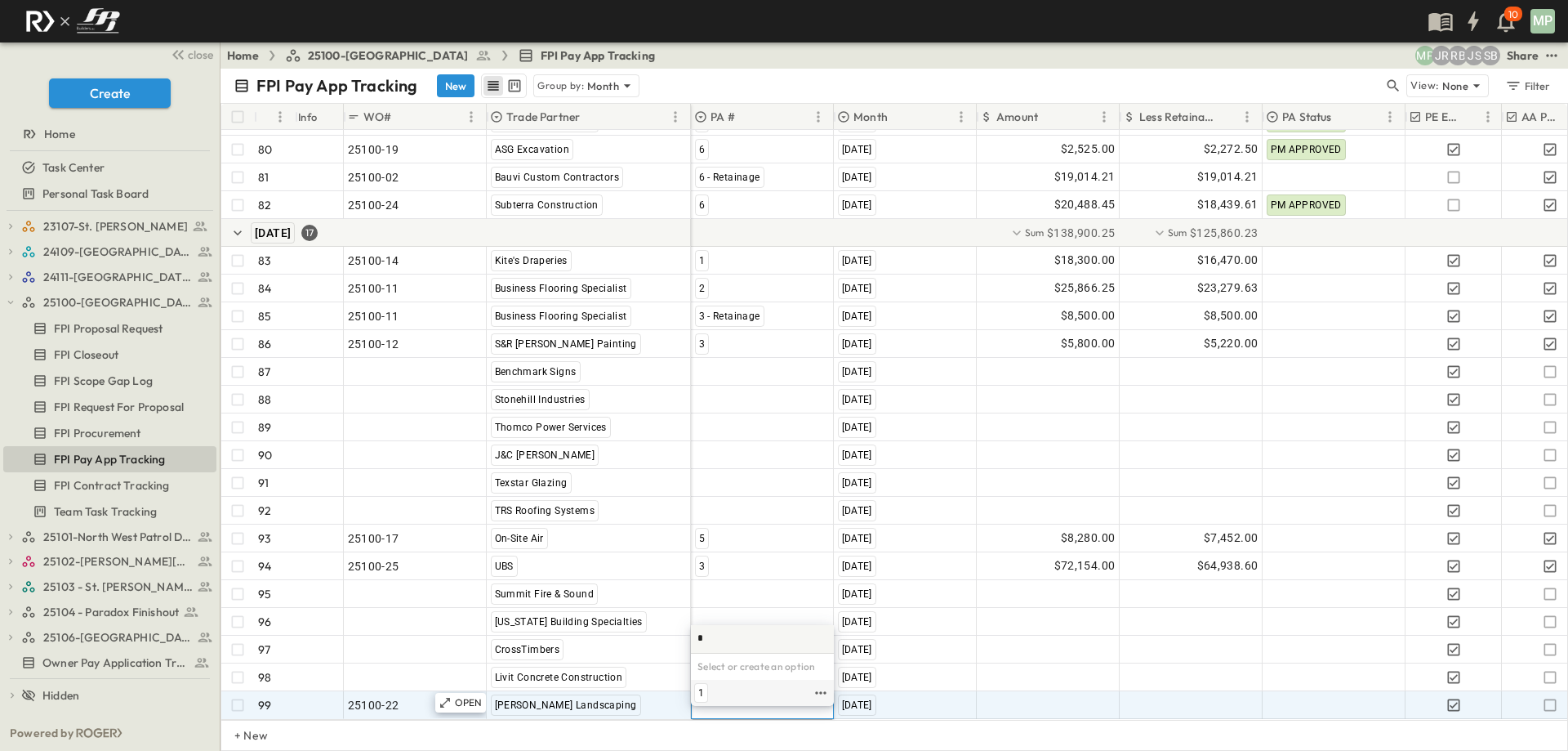
click at [703, 695] on span "1" at bounding box center [701, 692] width 6 height 13
click at [1059, 695] on div at bounding box center [1048, 705] width 142 height 26
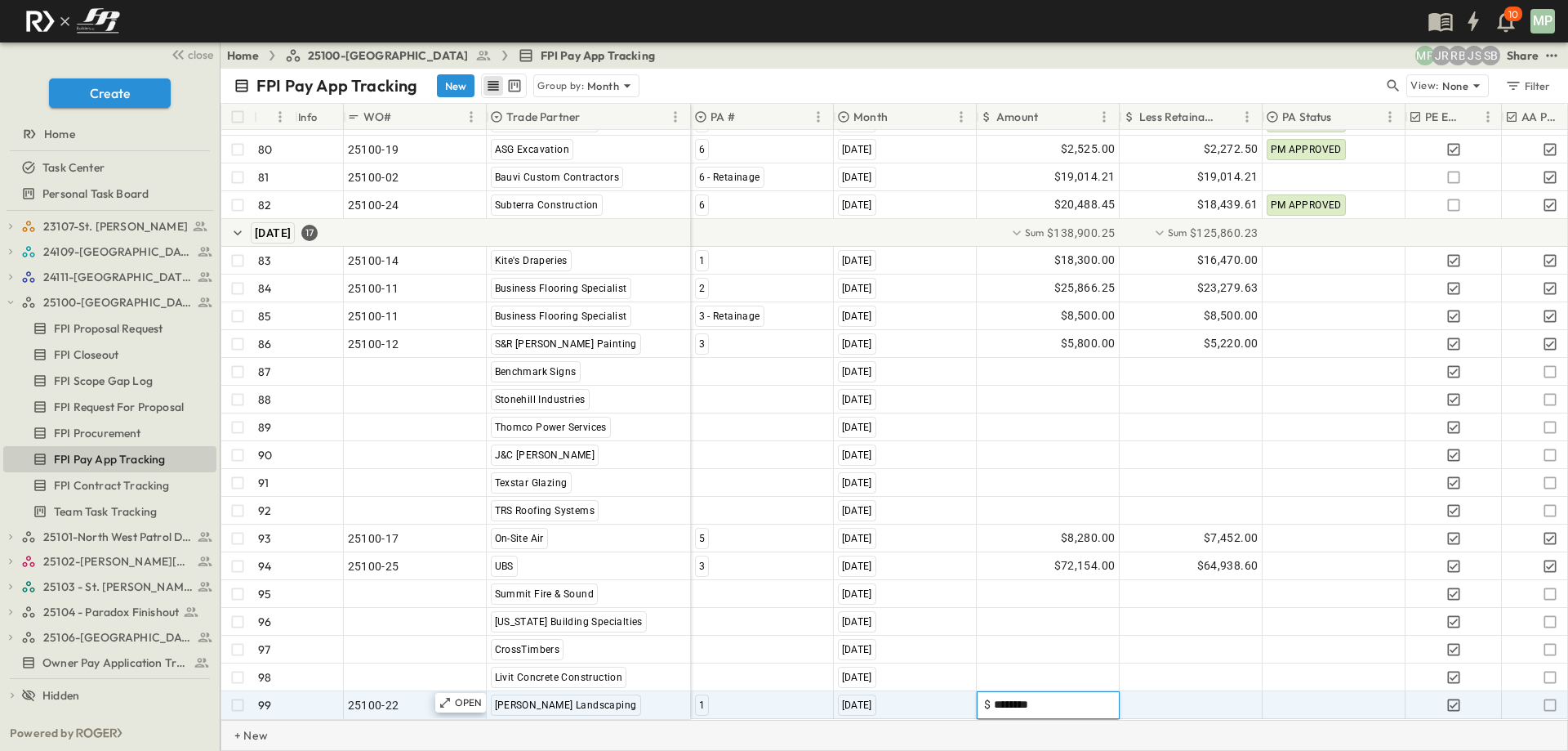
type input "*********"
type input "********"
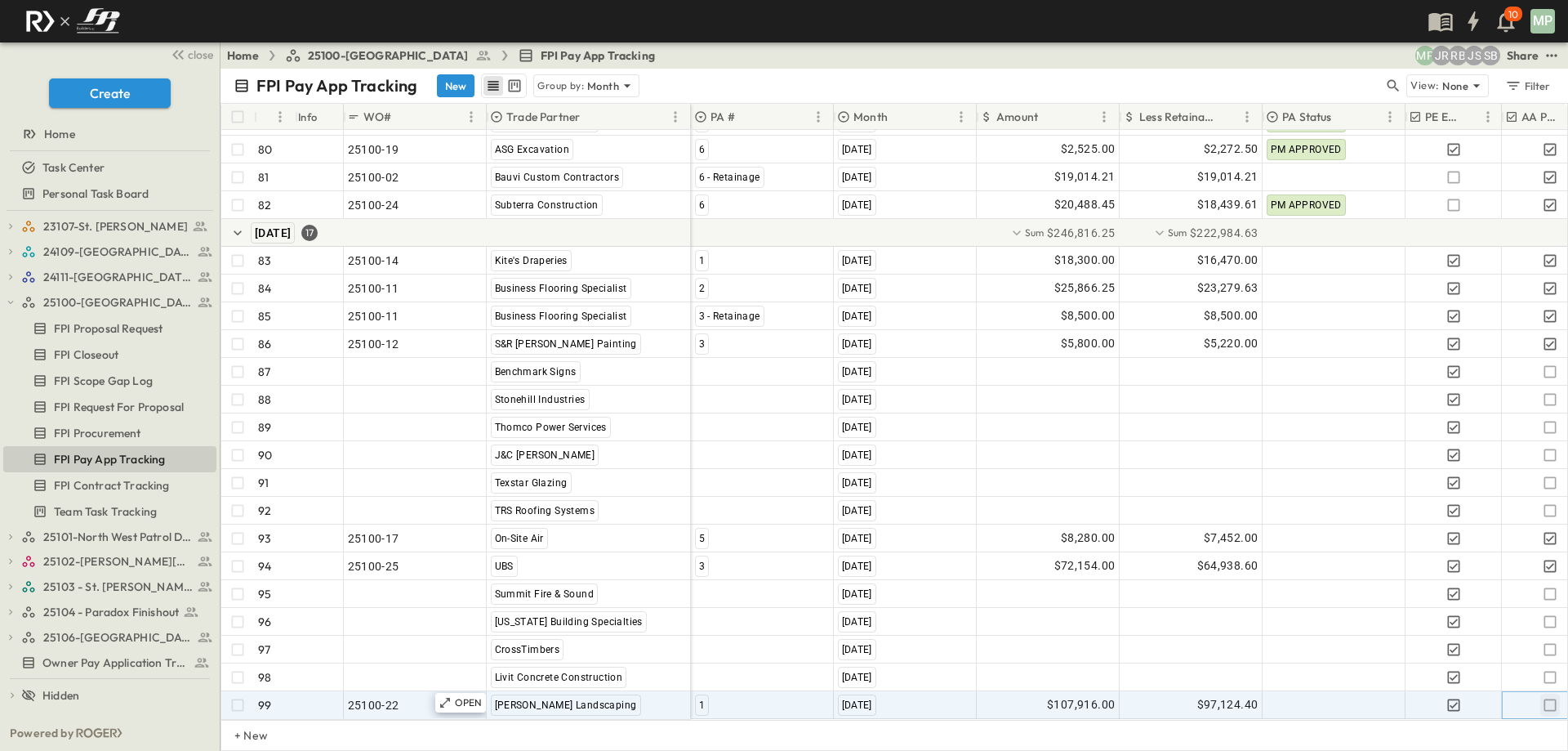
click at [1548, 697] on icon "button" at bounding box center [1550, 705] width 17 height 17
